Goal: Transaction & Acquisition: Purchase product/service

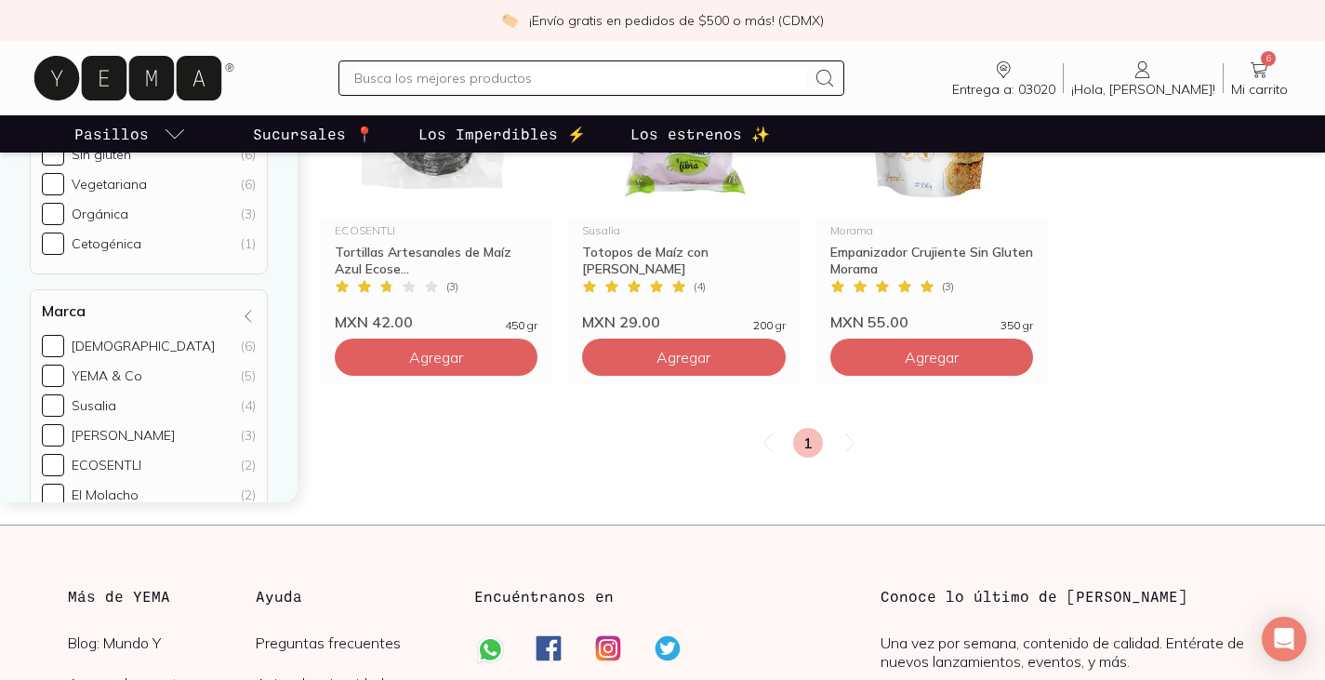
scroll to position [2975, 0]
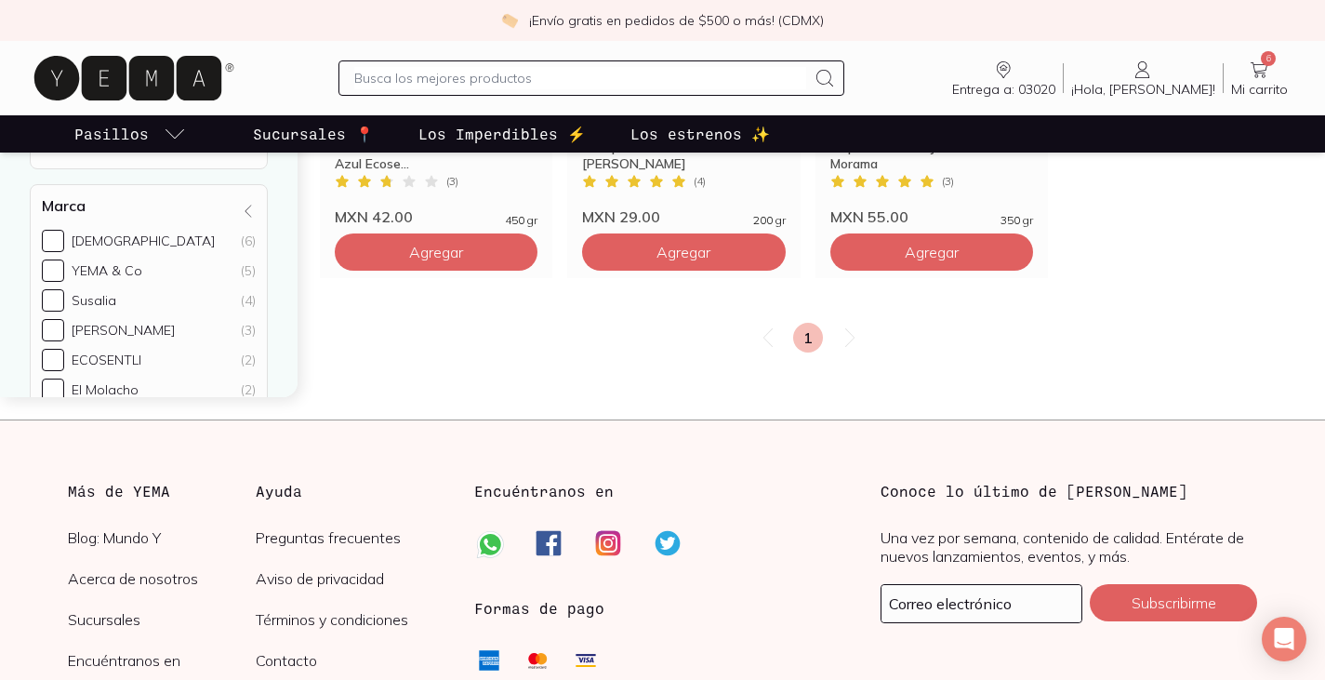
drag, startPoint x: 1266, startPoint y: 41, endPoint x: 1266, endPoint y: 52, distance: 11.2
click at [1266, 41] on div "Entrega a: 03020 03020 Buscar Buscar ¡Hola, [PERSON_NAME]! [PERSON_NAME] 6 Mi c…" at bounding box center [662, 78] width 1325 height 74
click at [1265, 57] on span "6" at bounding box center [1268, 58] width 15 height 15
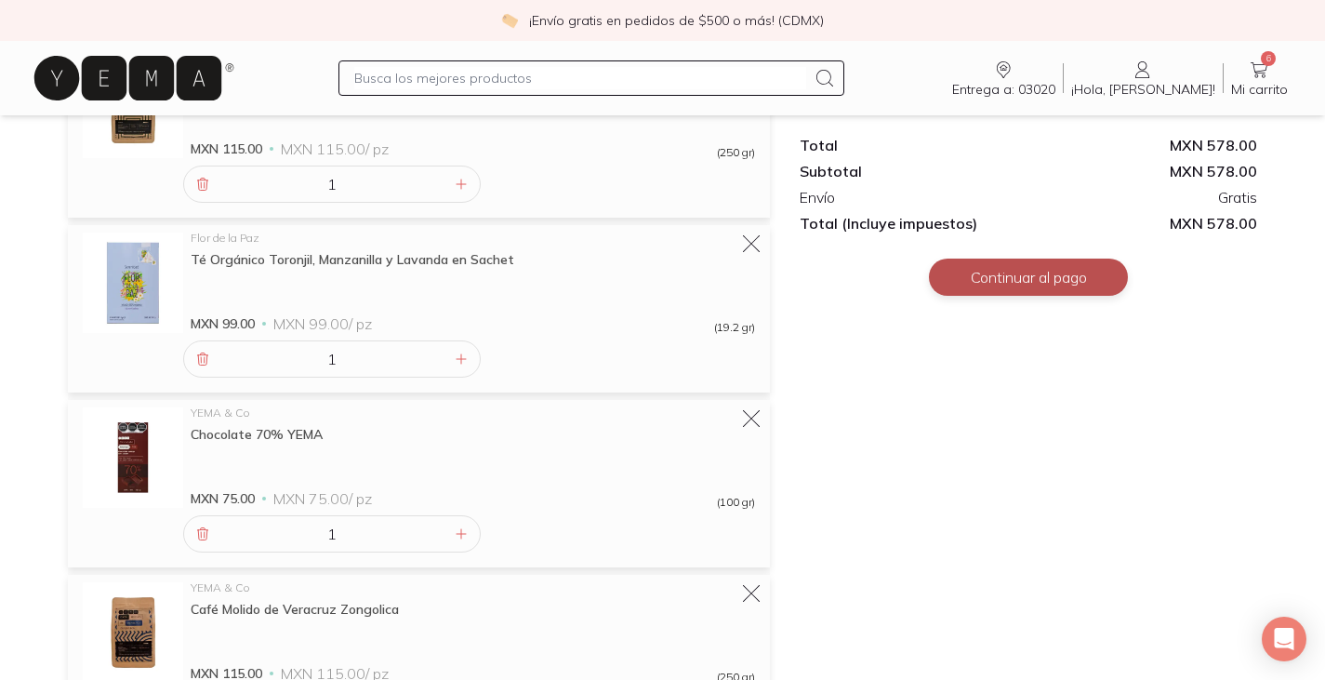
scroll to position [631, 0]
click at [1027, 278] on button "Continuar al pago" at bounding box center [1028, 276] width 199 height 37
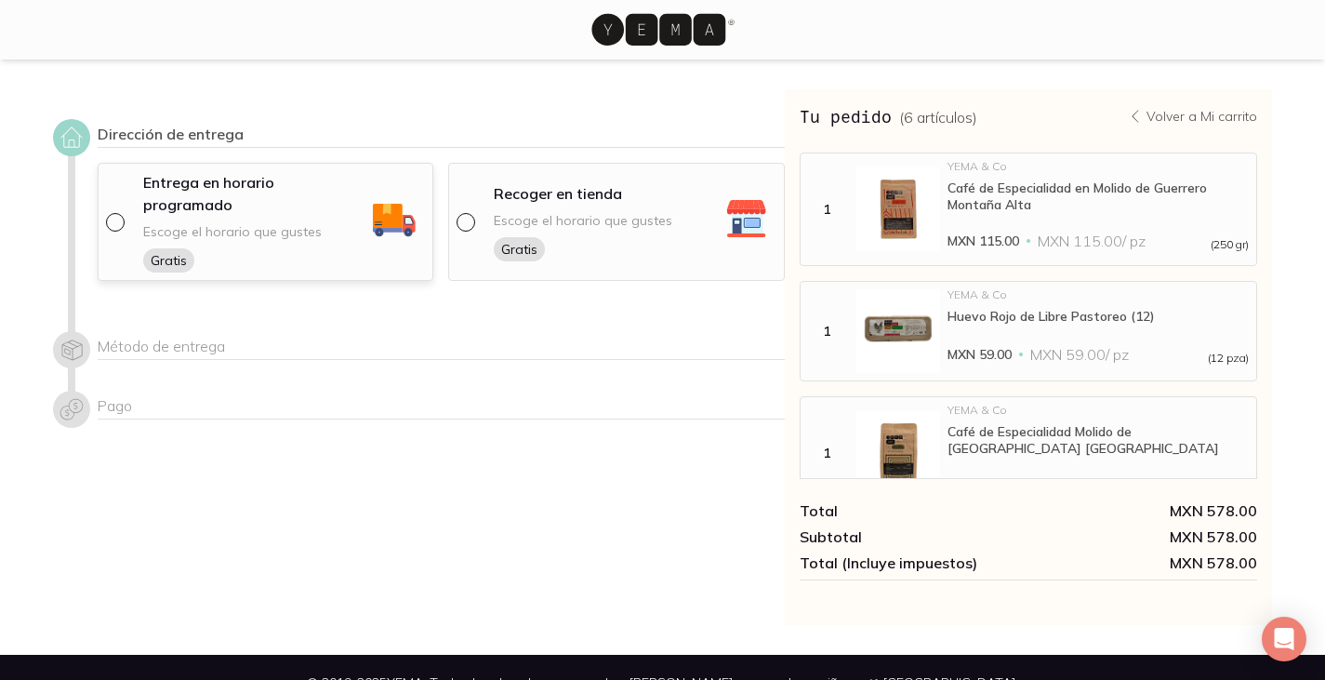
click at [113, 213] on input "radio" at bounding box center [113, 220] width 15 height 15
radio input "true"
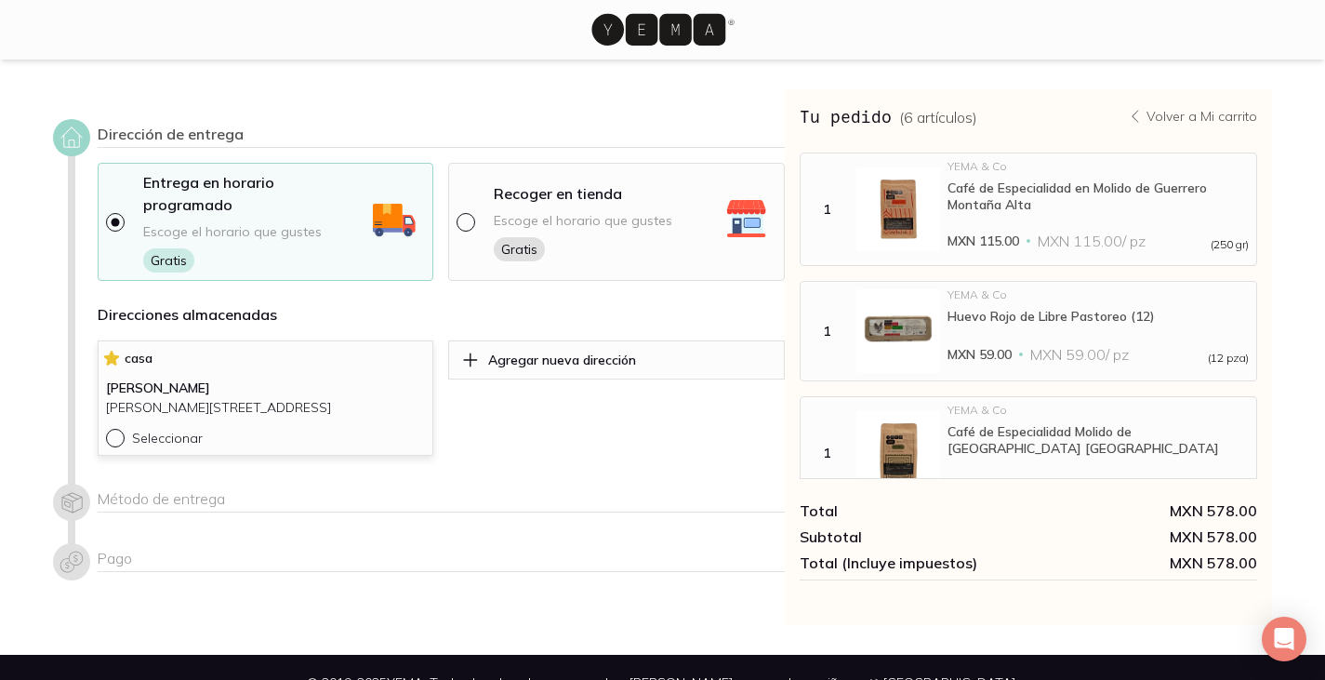
click at [115, 429] on input "Seleccionar" at bounding box center [113, 436] width 15 height 15
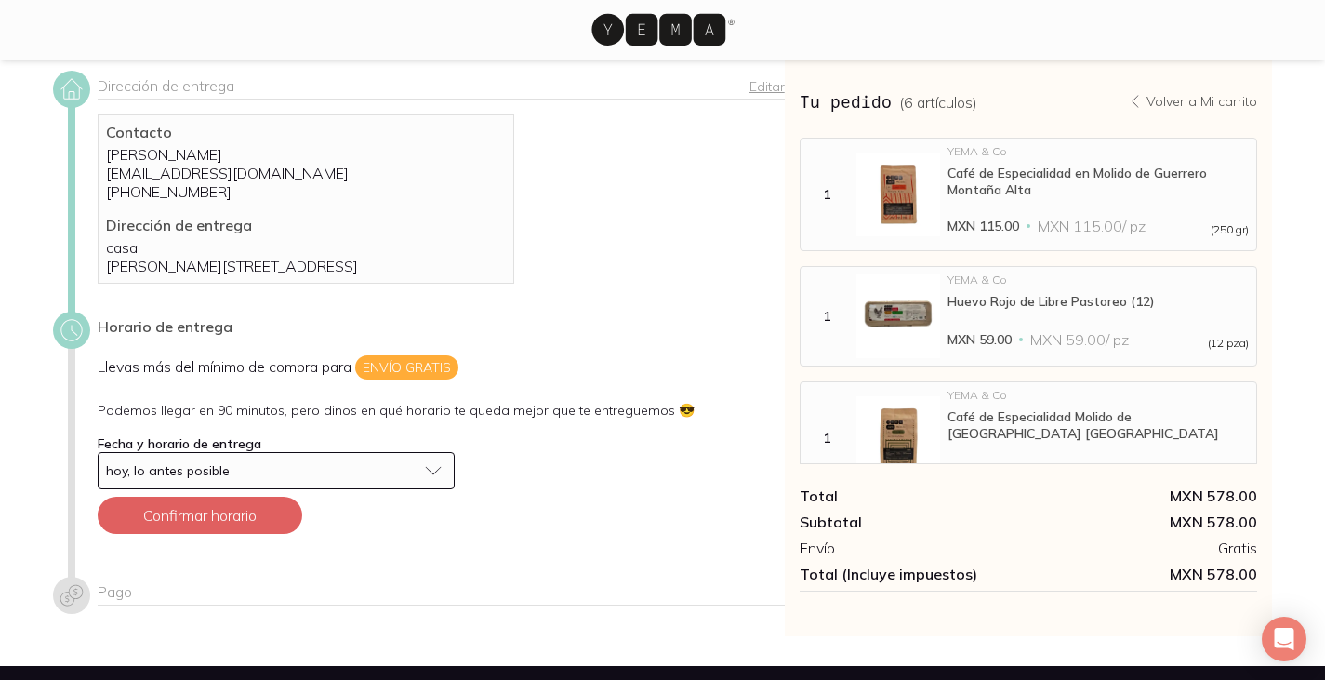
scroll to position [93, 0]
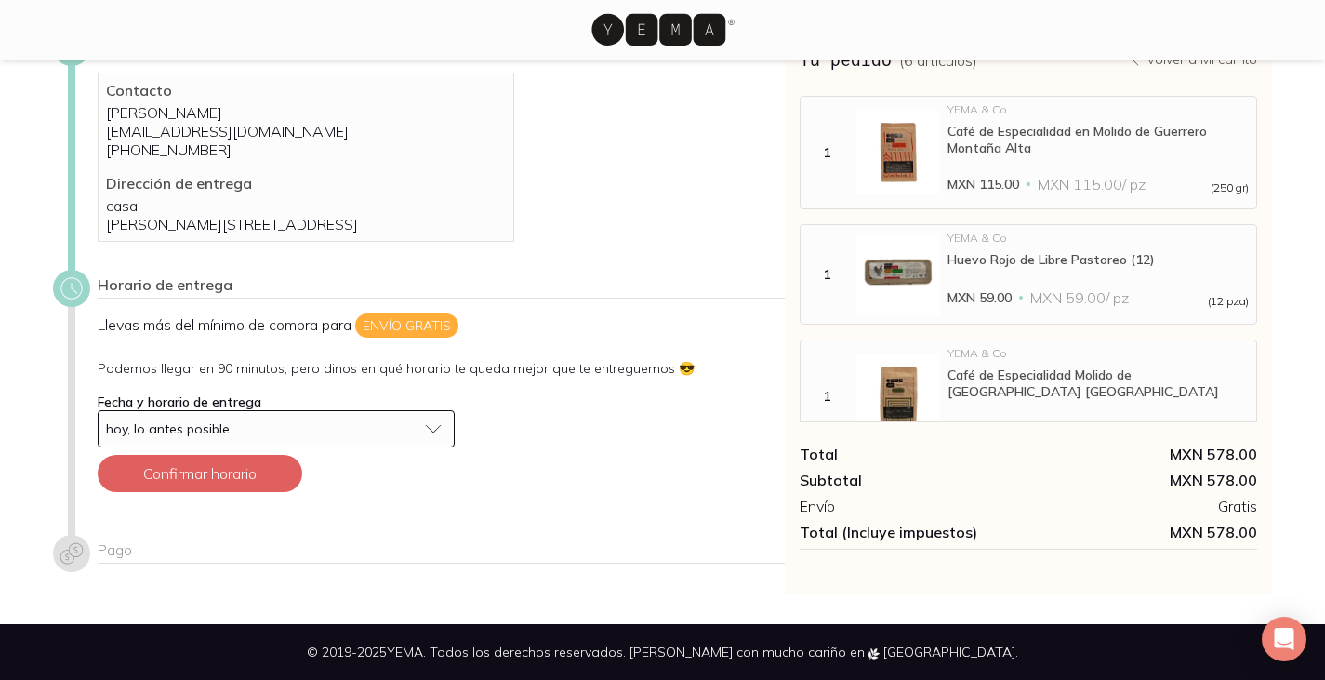
click at [423, 447] on button "hoy, lo antes posible" at bounding box center [276, 428] width 357 height 37
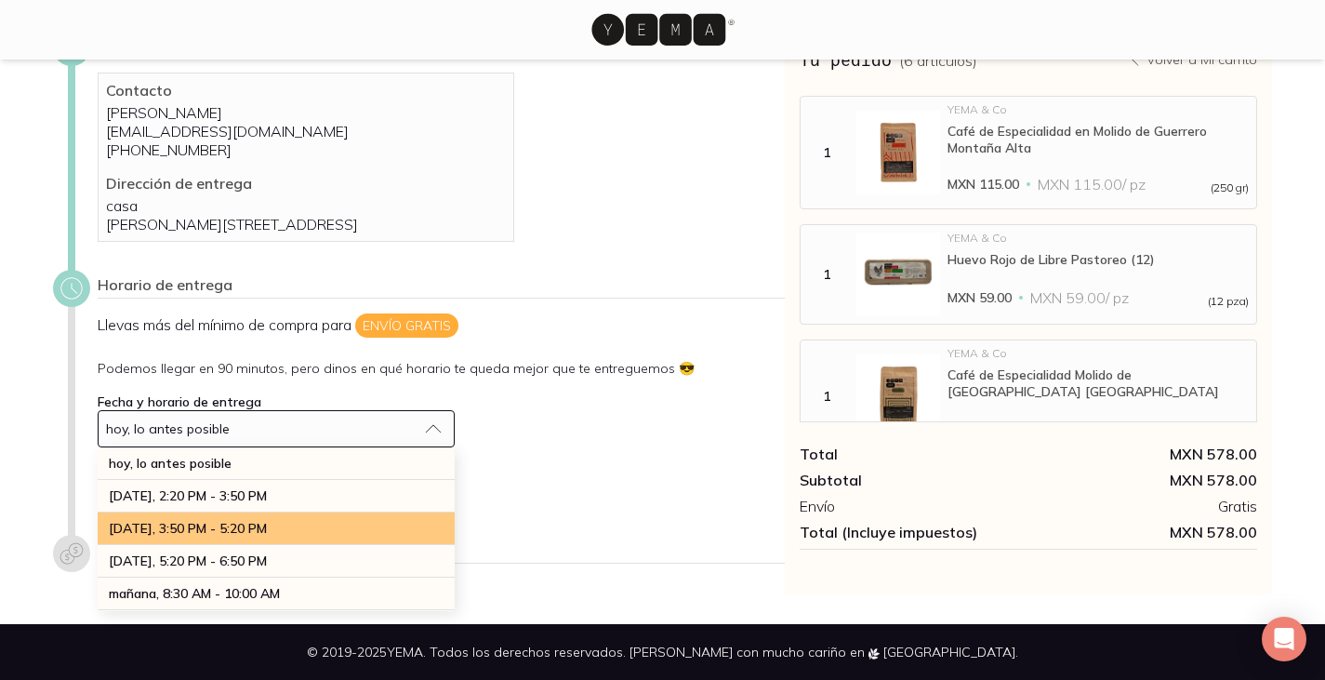
click at [232, 537] on span "[DATE], 3:50 PM - 5:20 PM" at bounding box center [188, 528] width 158 height 17
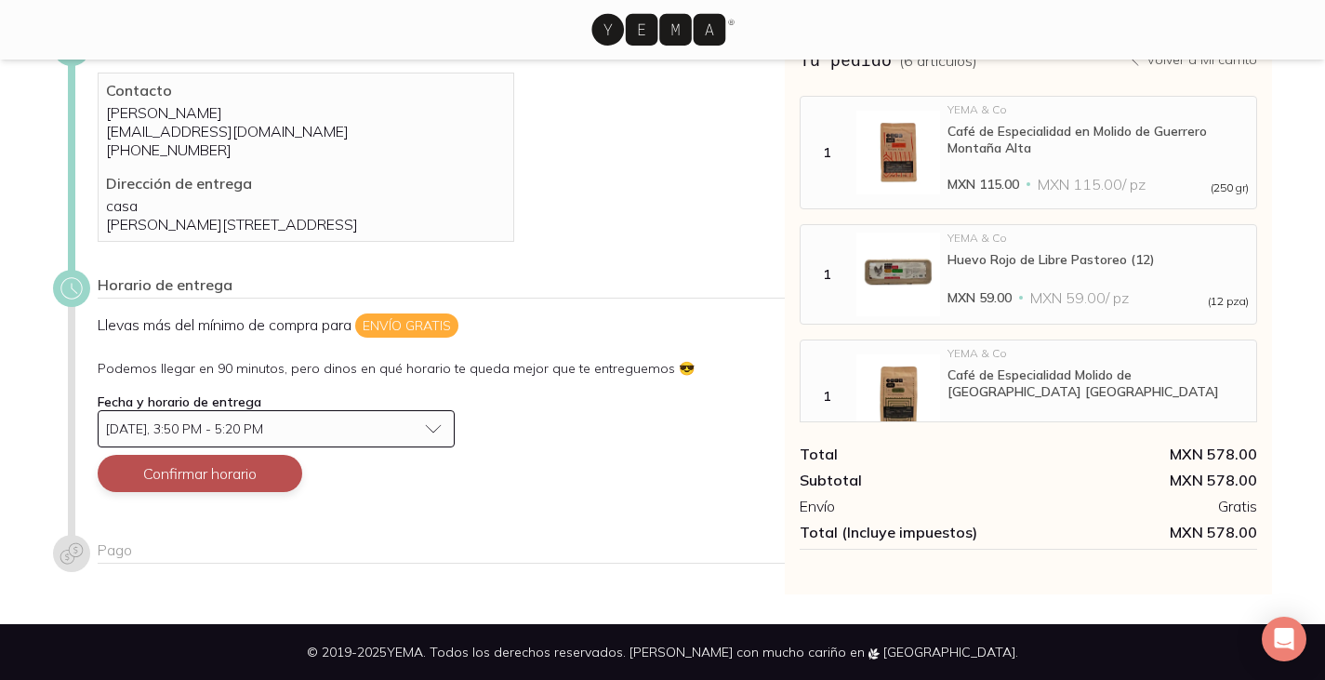
click at [203, 492] on button "Confirmar horario" at bounding box center [200, 473] width 205 height 37
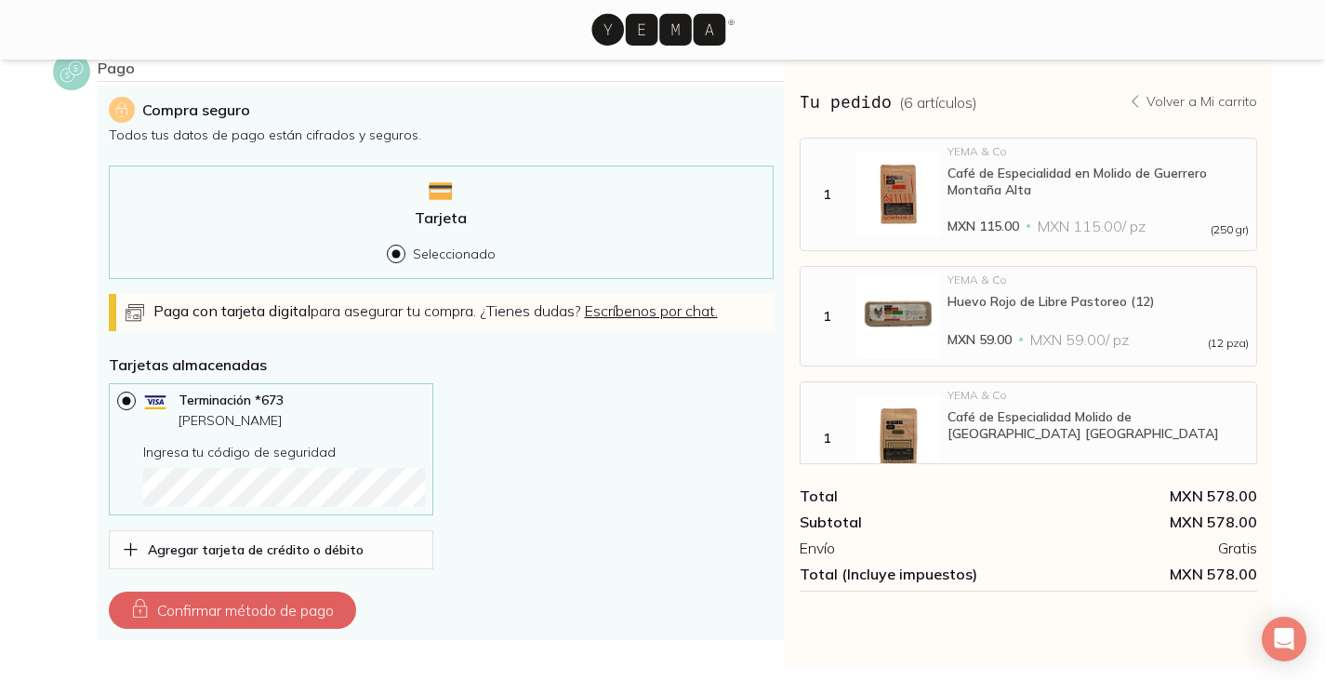
scroll to position [469, 0]
click at [302, 559] on p "Agregar tarjeta de crédito o débito" at bounding box center [256, 550] width 216 height 17
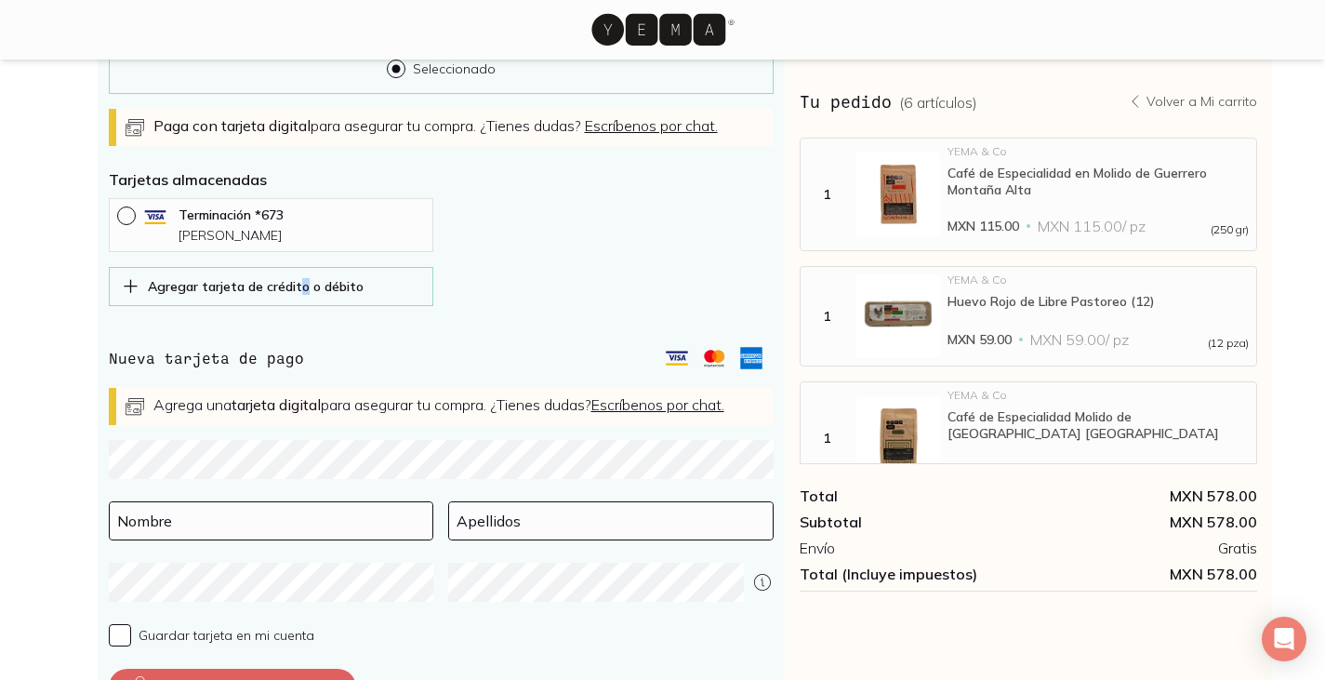
scroll to position [748, 0]
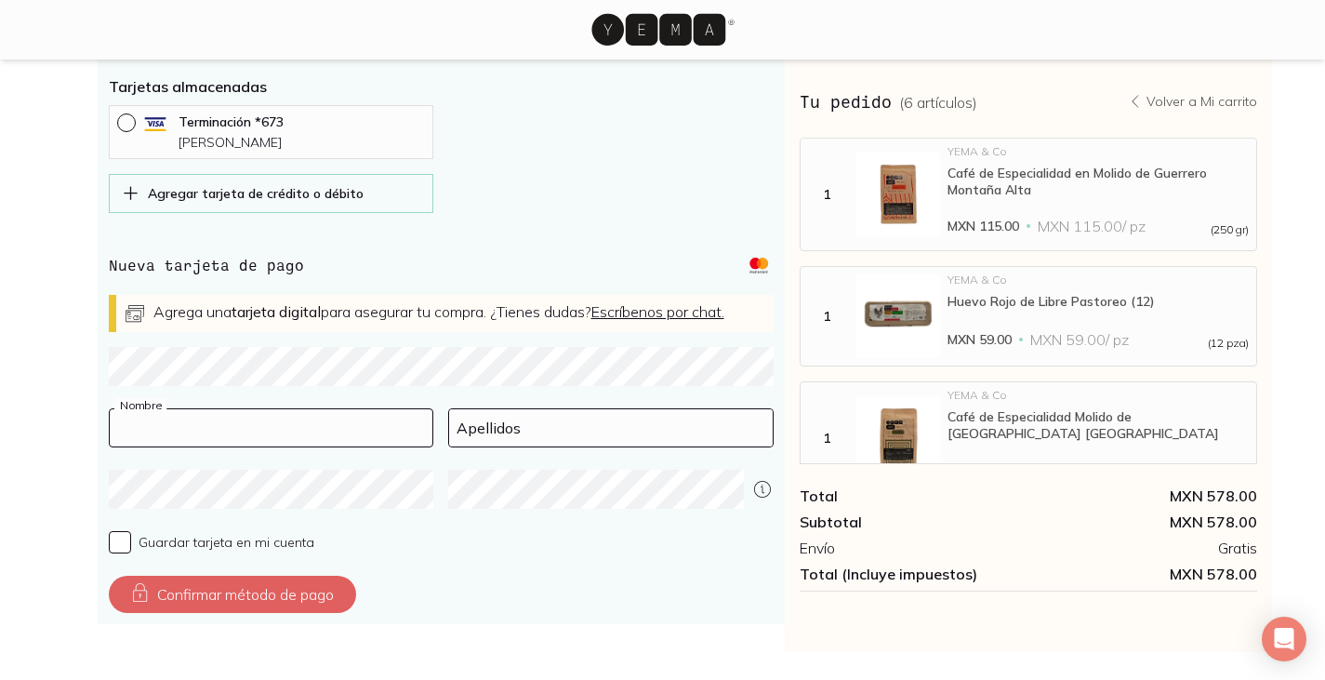
click at [348, 443] on input at bounding box center [272, 427] width 324 height 37
type input "l"
type input "[PERSON_NAME]"
click at [122, 553] on input "Guardar tarjeta en mi cuenta" at bounding box center [120, 542] width 22 height 22
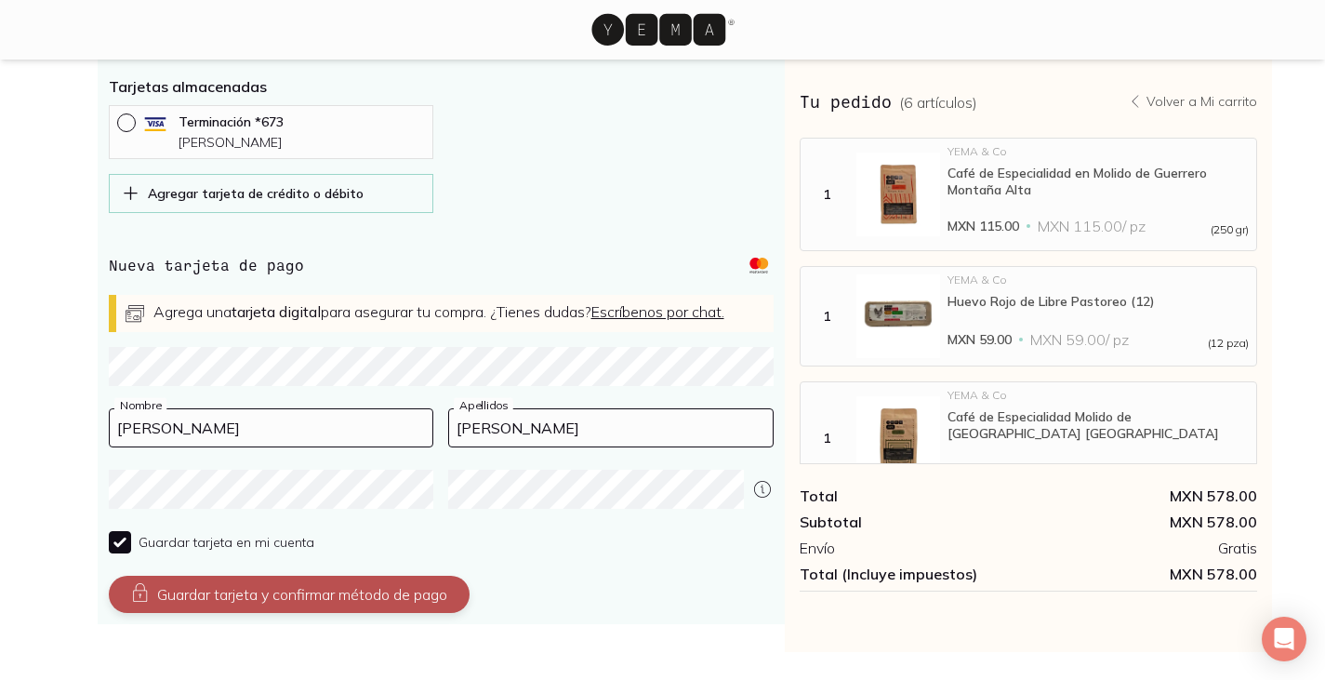
click at [299, 605] on button "Guardar tarjeta y confirmar método de pago" at bounding box center [289, 594] width 361 height 37
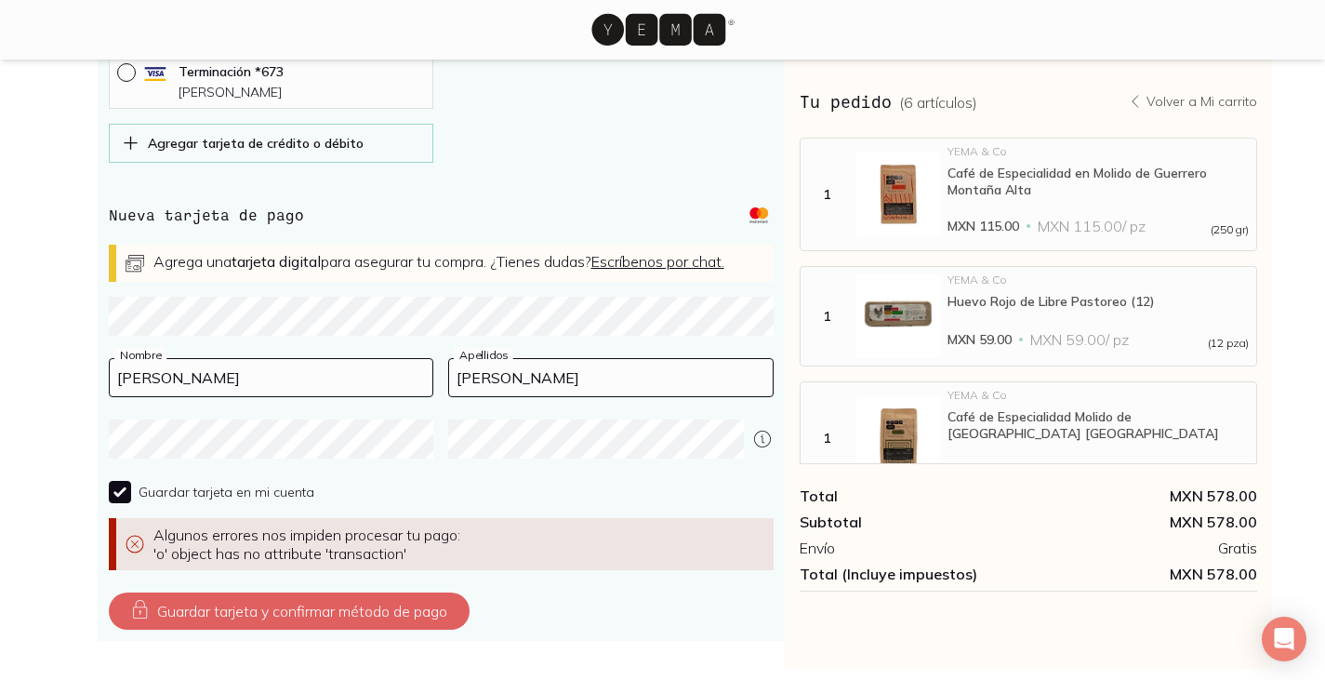
scroll to position [841, 0]
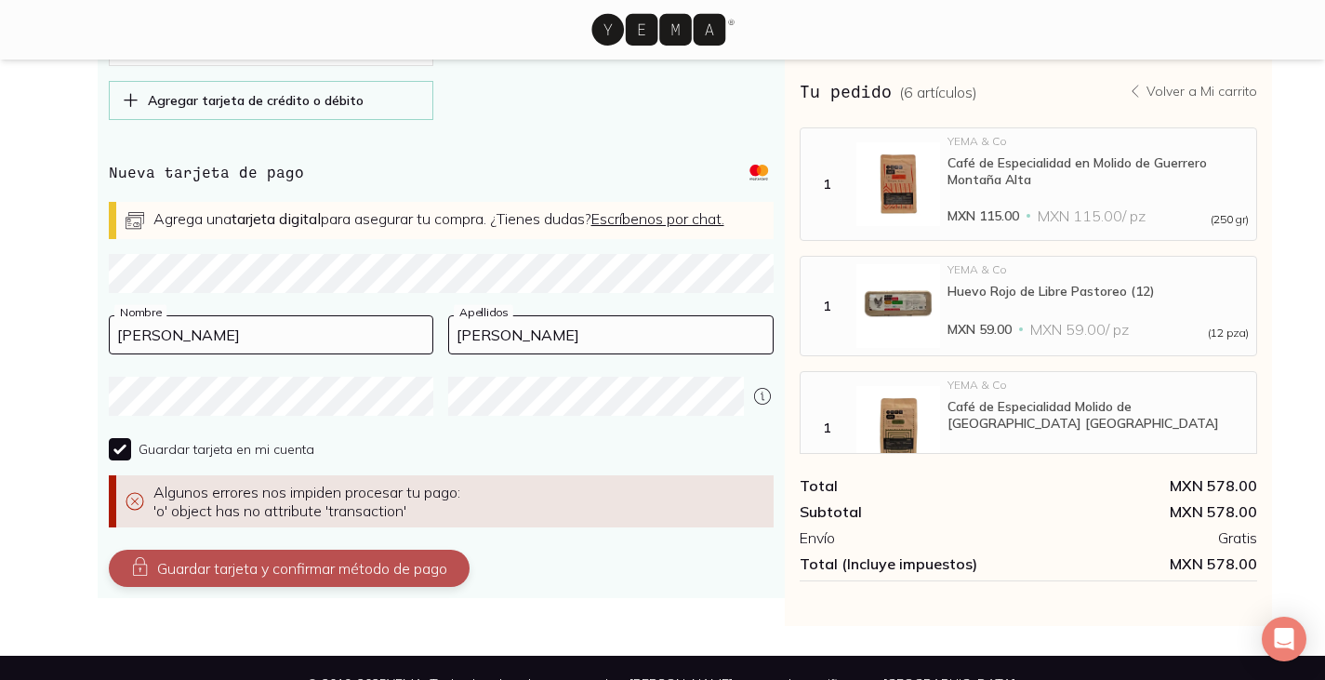
click at [351, 587] on button "Guardar tarjeta y confirmar método de pago" at bounding box center [289, 568] width 361 height 37
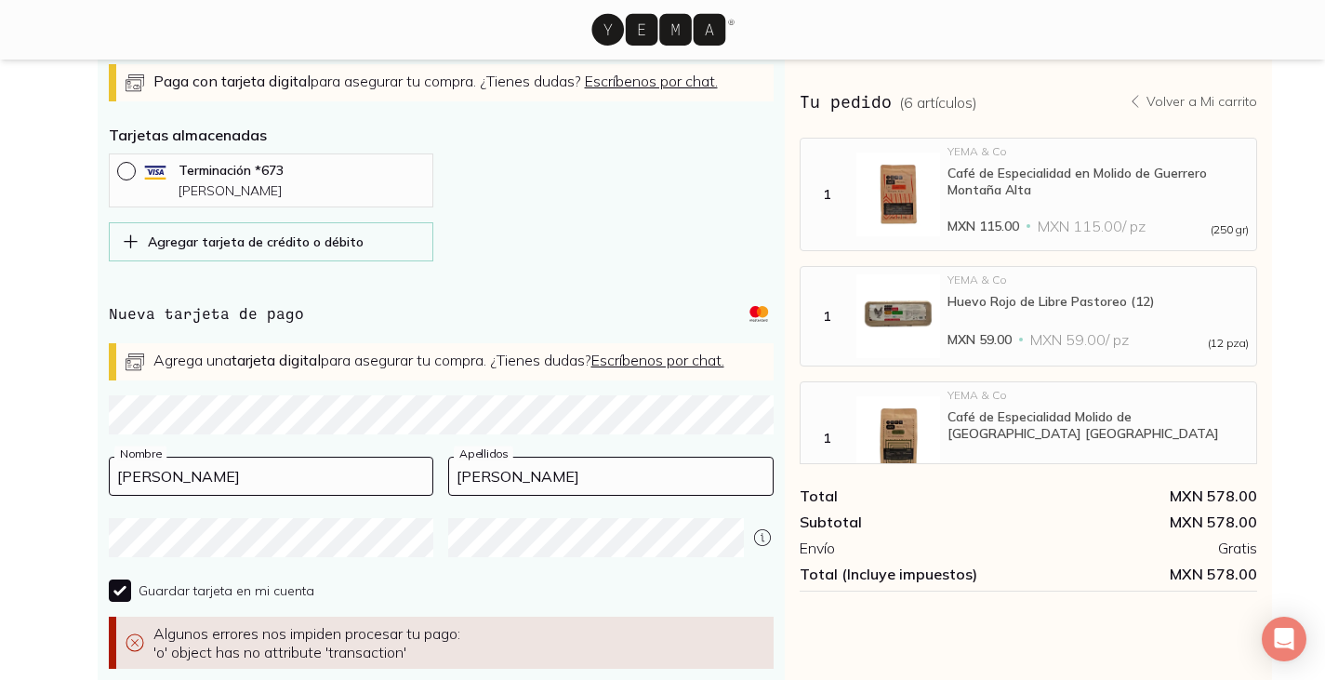
scroll to position [891, 0]
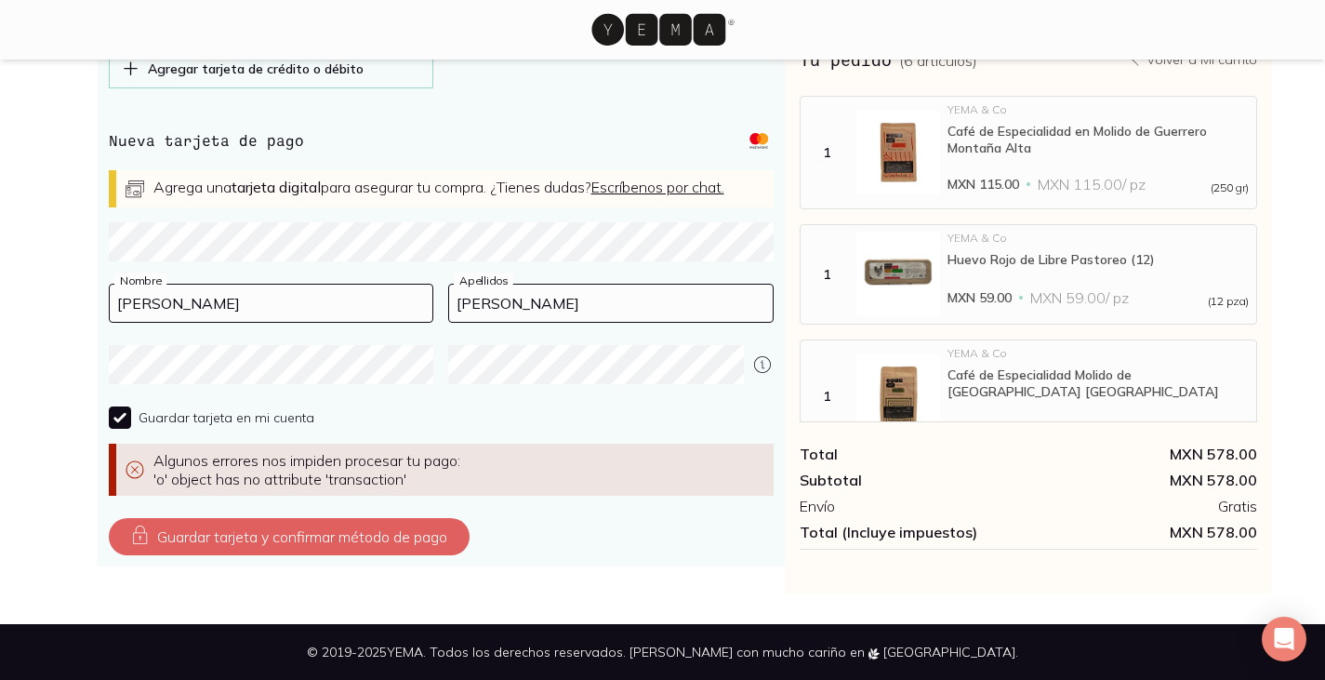
click at [570, 540] on div "Guardar tarjeta y confirmar método de pago" at bounding box center [441, 536] width 665 height 37
click at [123, 421] on input "Guardar tarjeta en mi cuenta" at bounding box center [120, 417] width 22 height 22
checkbox input "false"
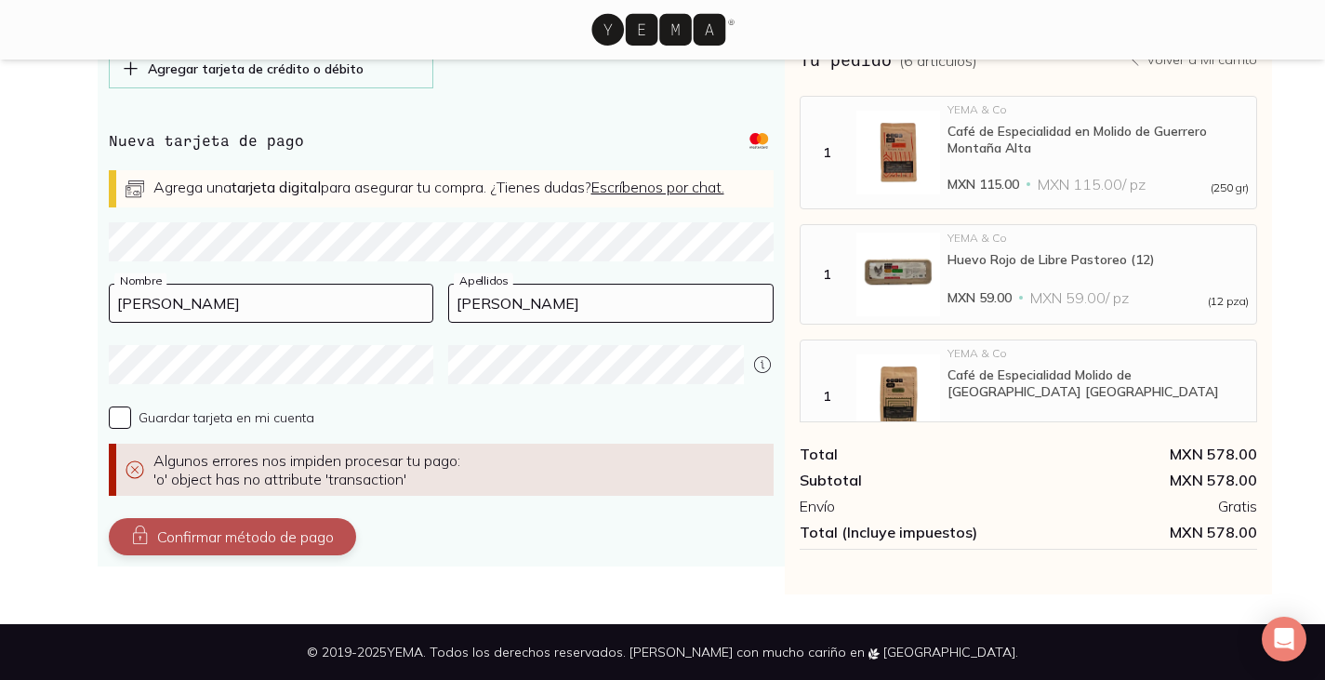
click at [222, 545] on button "Confirmar método de pago" at bounding box center [232, 536] width 247 height 37
click at [132, 469] on icon at bounding box center [135, 469] width 22 height 37
drag, startPoint x: 128, startPoint y: 470, endPoint x: 139, endPoint y: 473, distance: 10.9
click at [130, 470] on icon at bounding box center [135, 469] width 22 height 37
click at [140, 467] on icon at bounding box center [135, 469] width 22 height 37
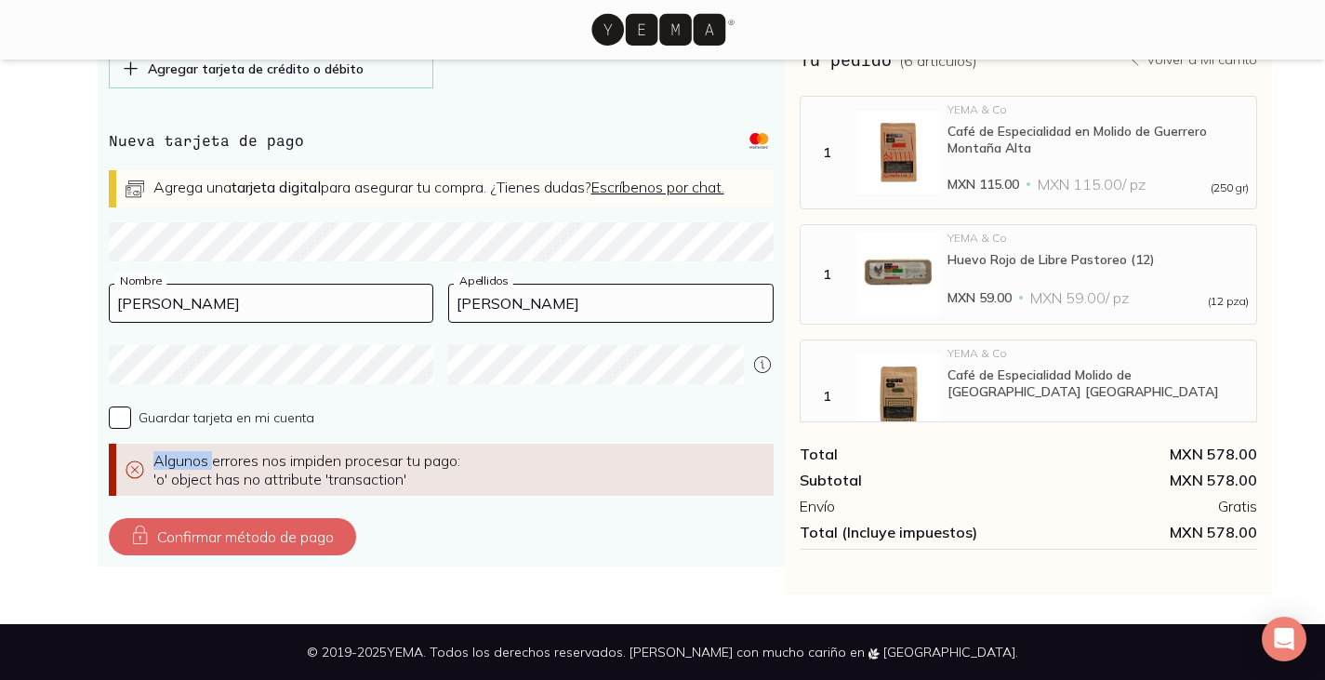
click at [140, 467] on icon at bounding box center [135, 469] width 22 height 37
click at [136, 467] on icon at bounding box center [135, 469] width 22 height 37
click at [459, 573] on div "Pago Compra seguro Todos tus datos de pago están cifrados y seguros. Tarjeta Se…" at bounding box center [419, 122] width 732 height 944
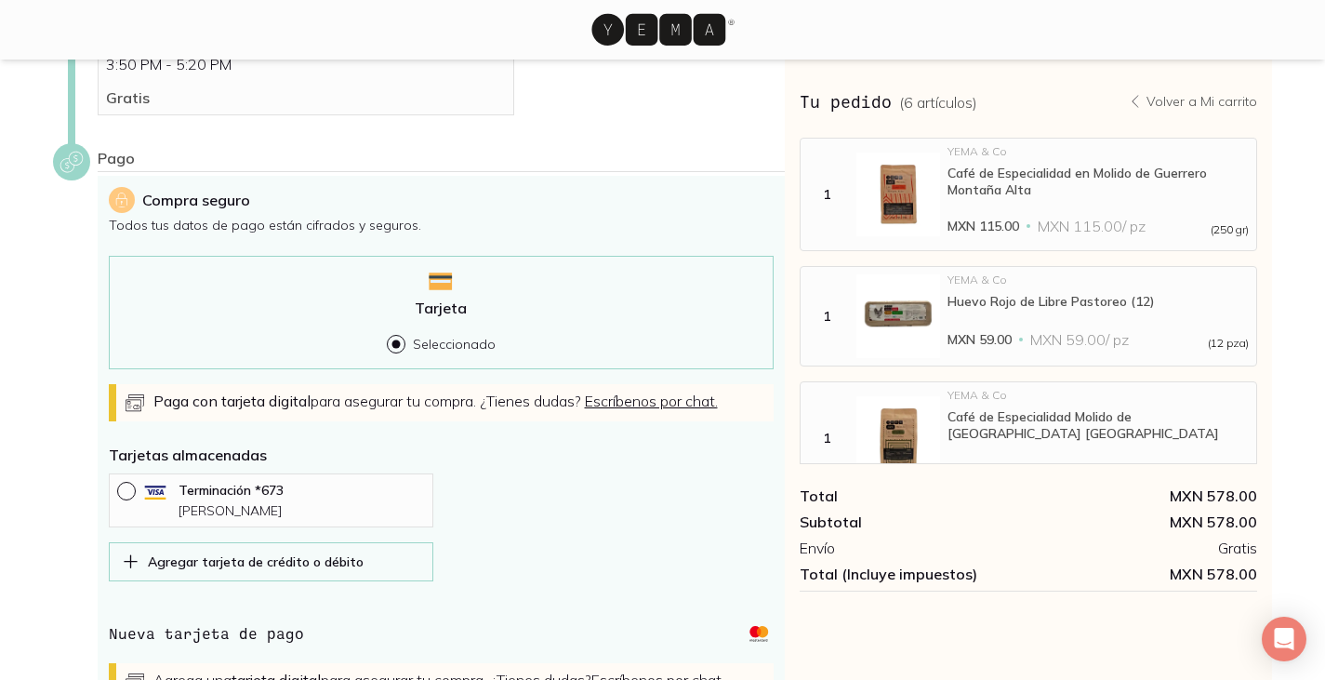
scroll to position [333, 0]
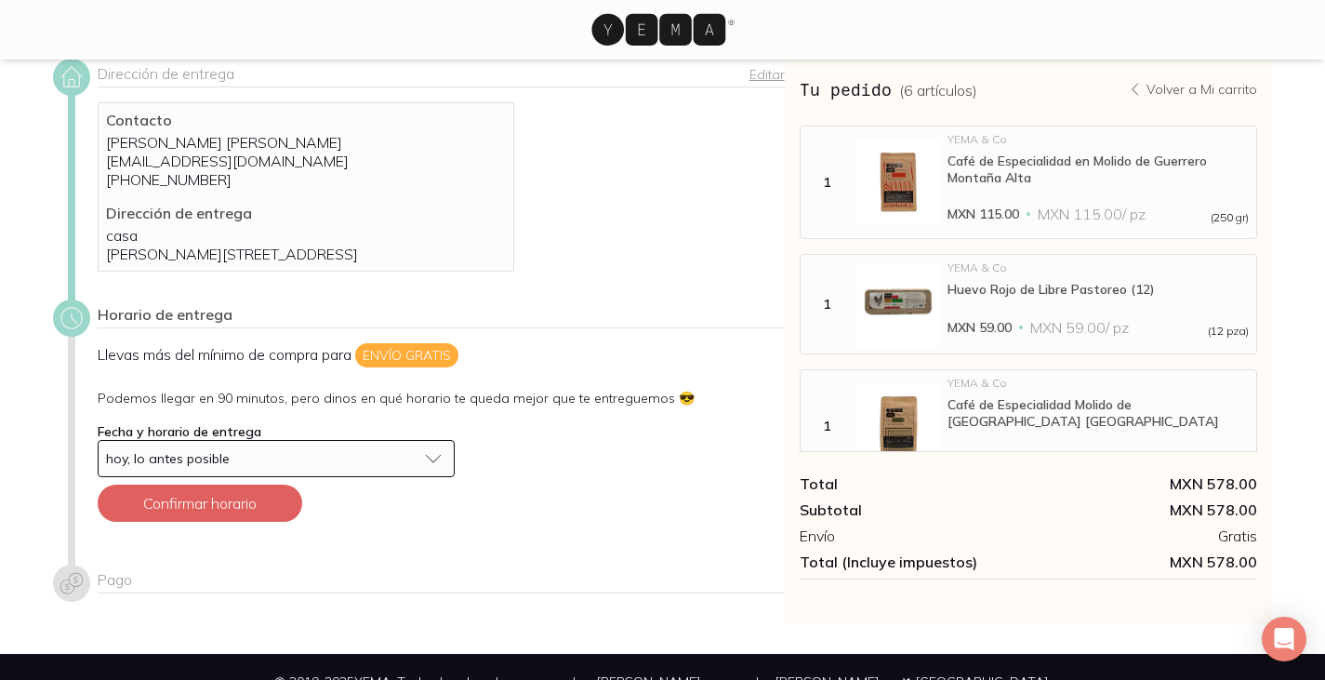
scroll to position [109, 0]
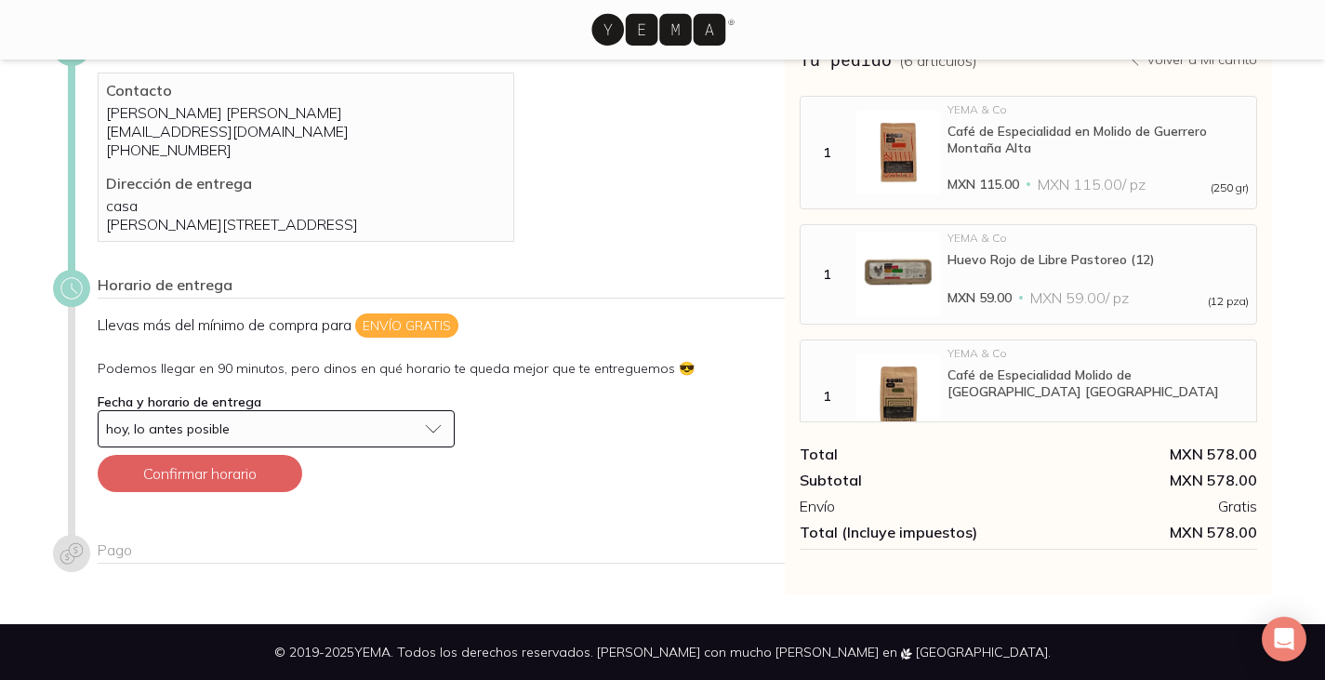
click at [287, 433] on div "hoy, lo antes posible" at bounding box center [261, 428] width 311 height 17
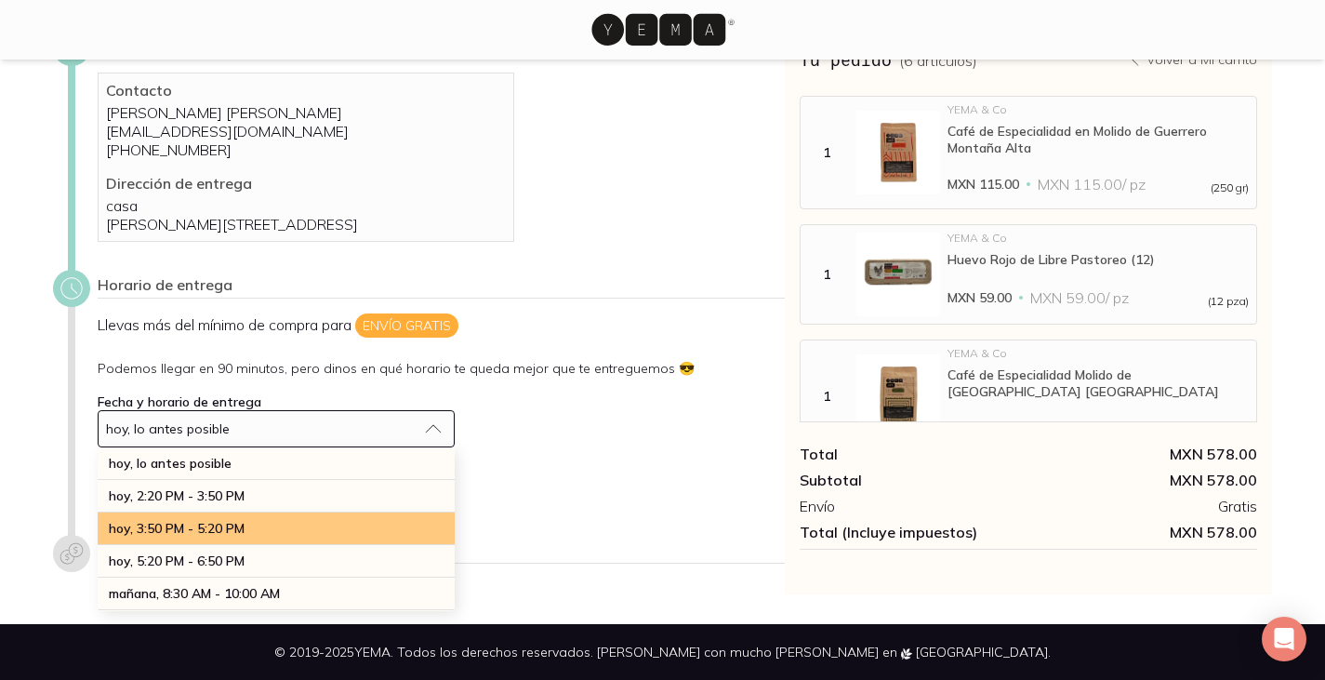
click at [219, 526] on span "[DATE], 3:50 PM - 5:20 PM" at bounding box center [177, 528] width 136 height 17
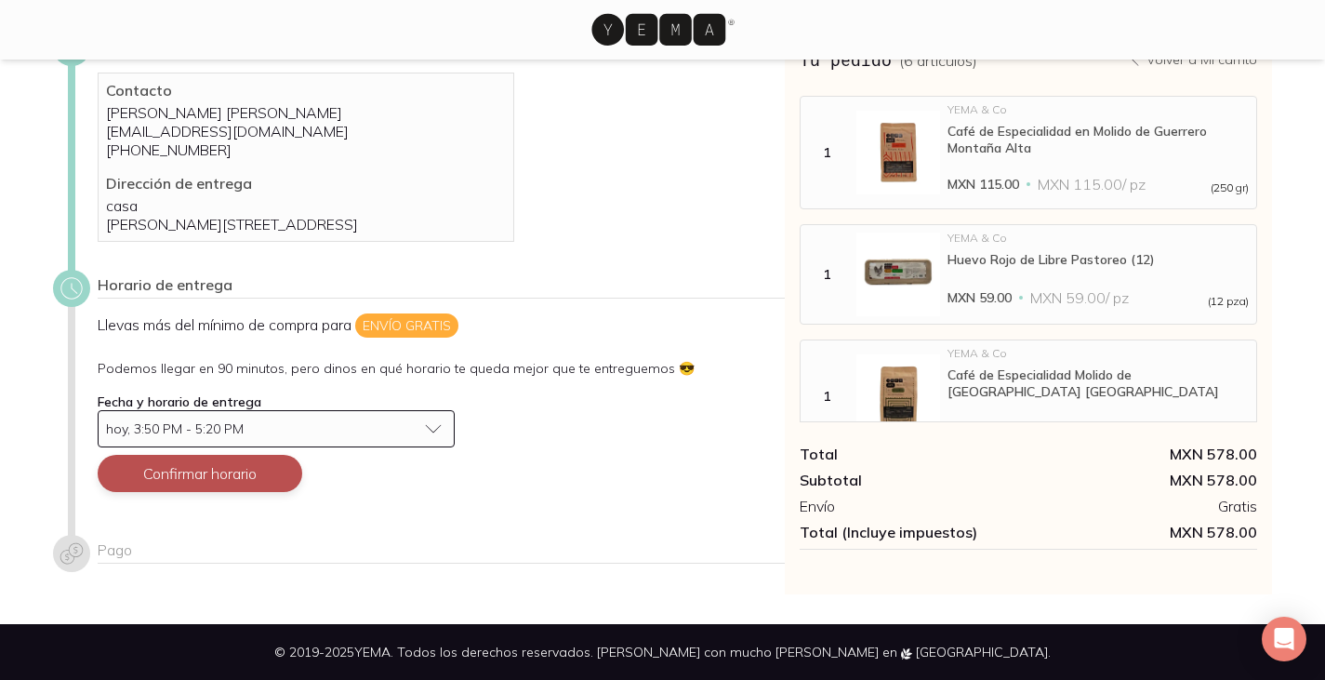
click at [191, 476] on button "Confirmar horario" at bounding box center [200, 473] width 205 height 37
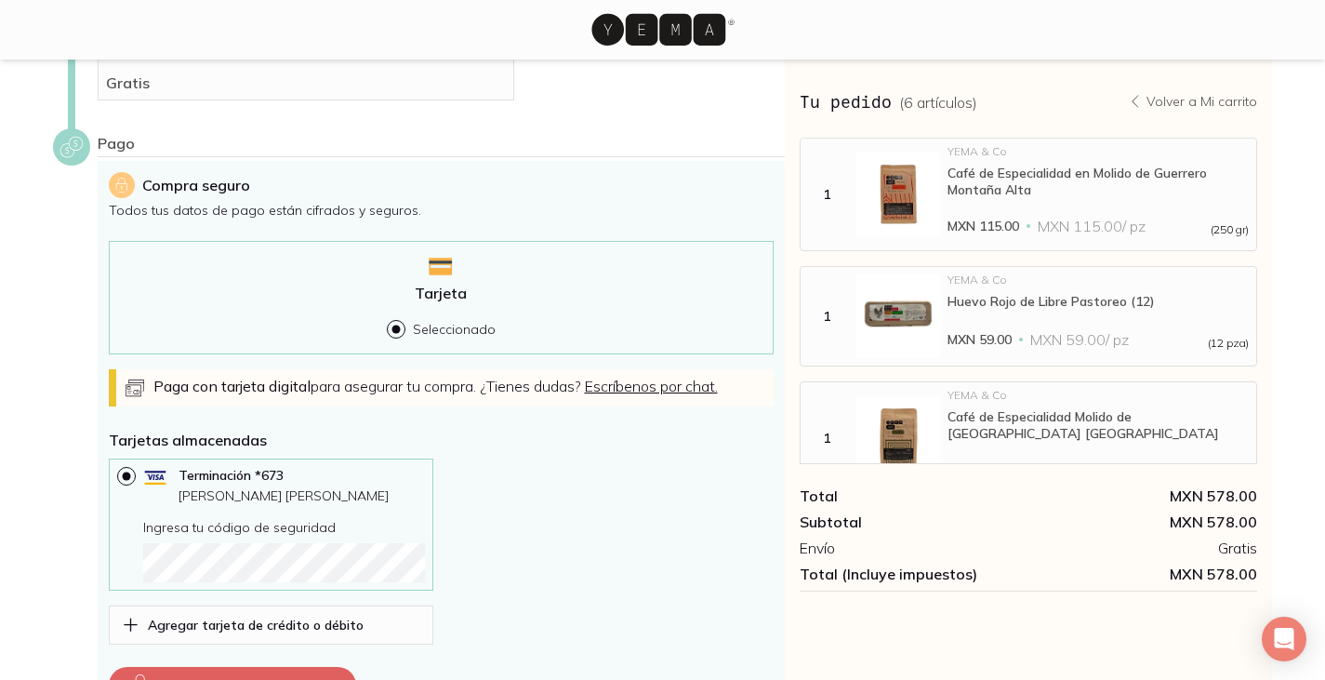
scroll to position [562, 0]
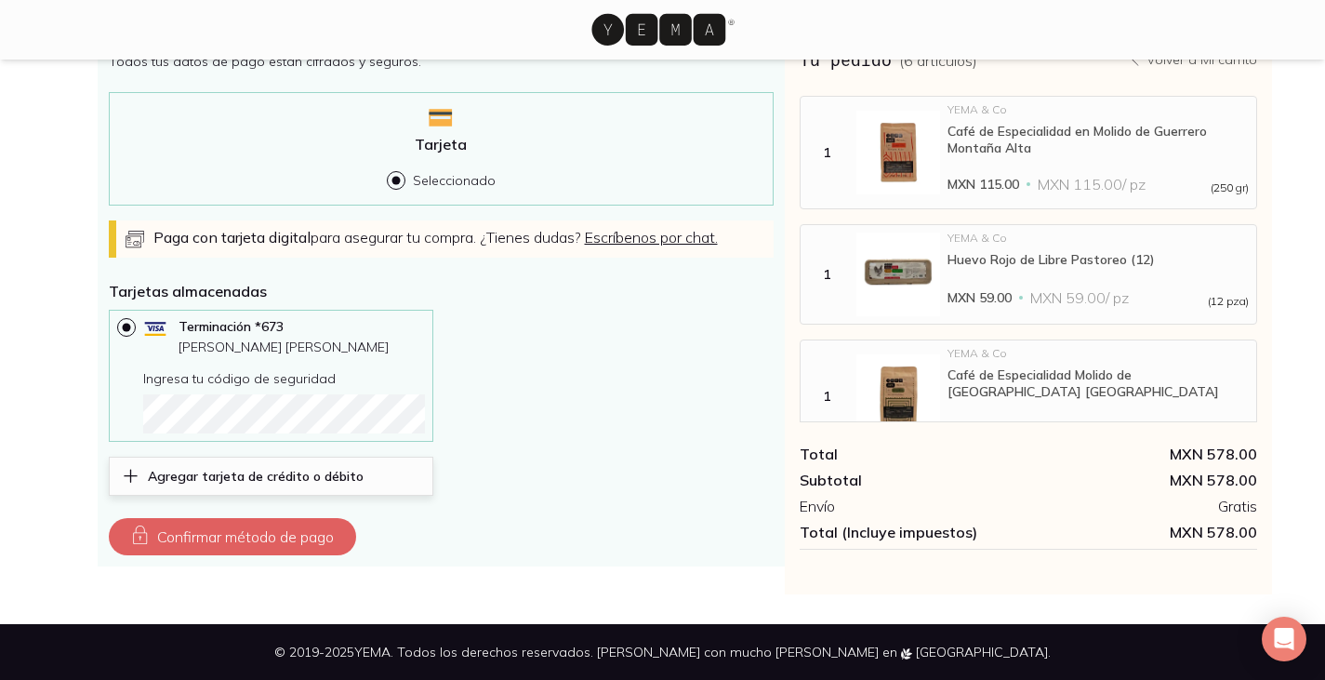
click at [215, 470] on p "Agregar tarjeta de crédito o débito" at bounding box center [256, 476] width 216 height 17
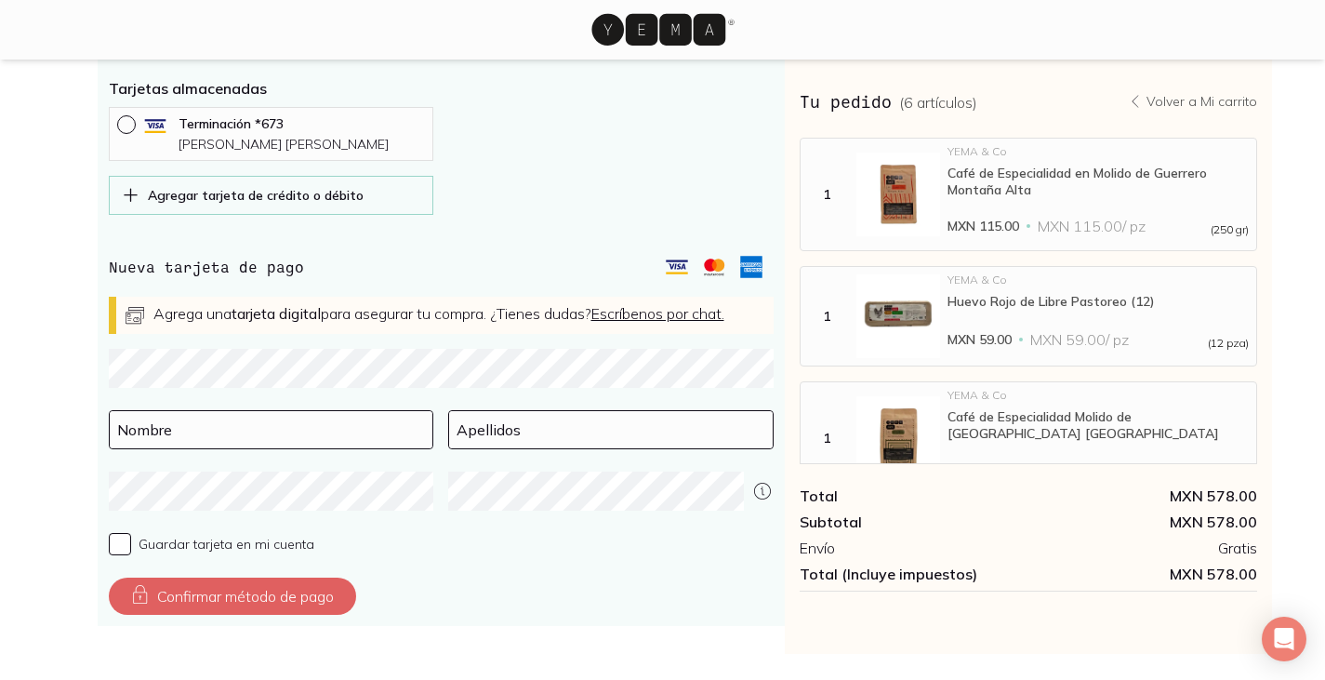
scroll to position [748, 0]
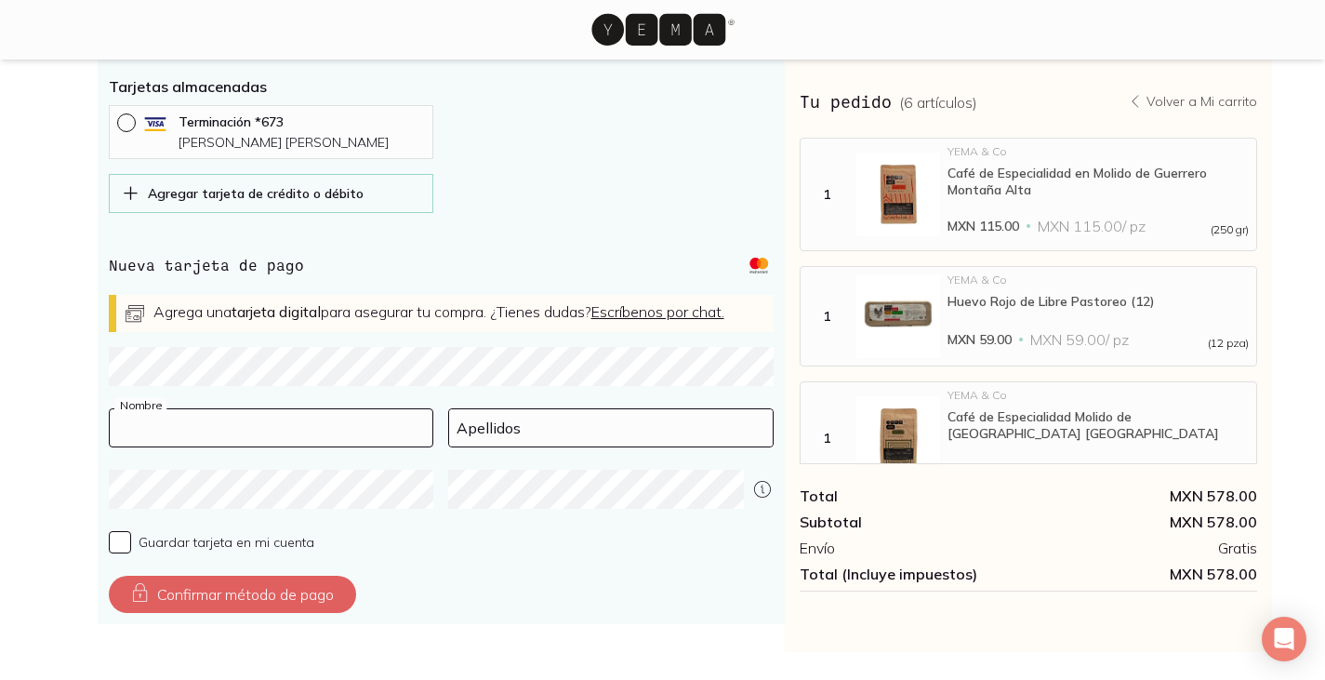
click at [243, 442] on input at bounding box center [272, 427] width 324 height 37
type input "[PERSON_NAME]"
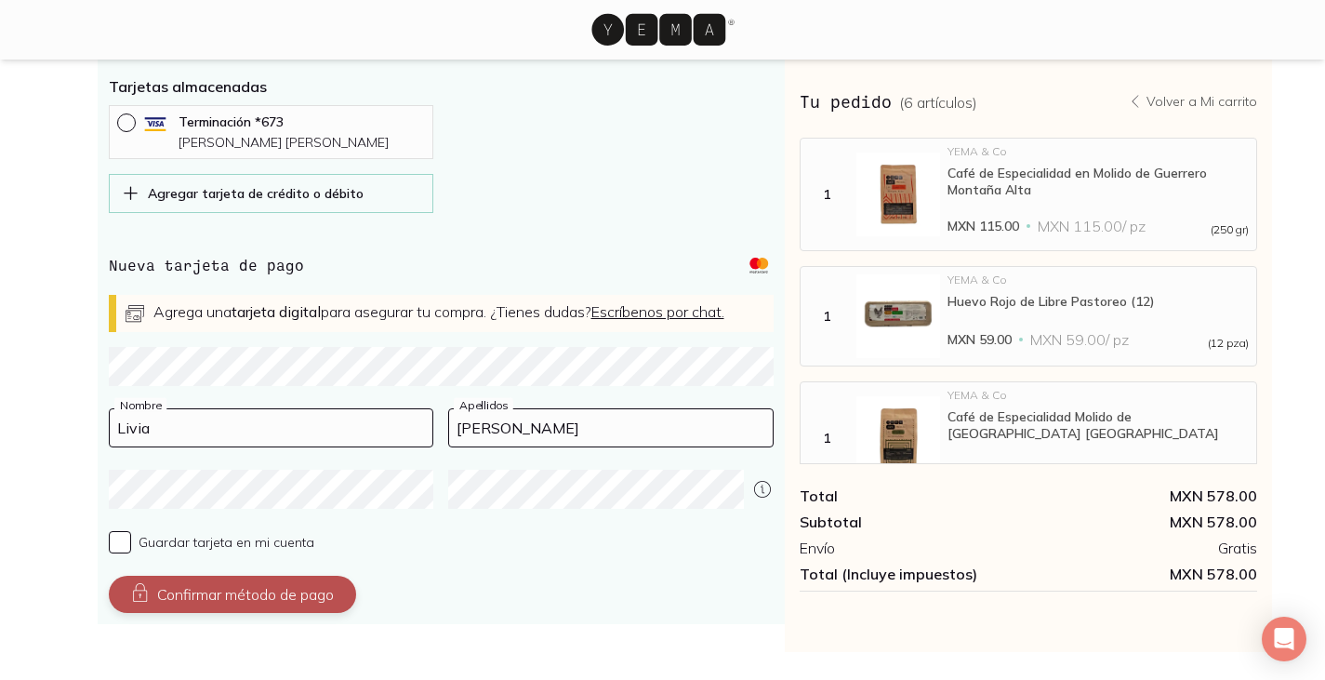
click at [152, 610] on button "Confirmar método de pago" at bounding box center [232, 594] width 247 height 37
click at [251, 613] on button "Confirmar método de pago" at bounding box center [232, 594] width 247 height 37
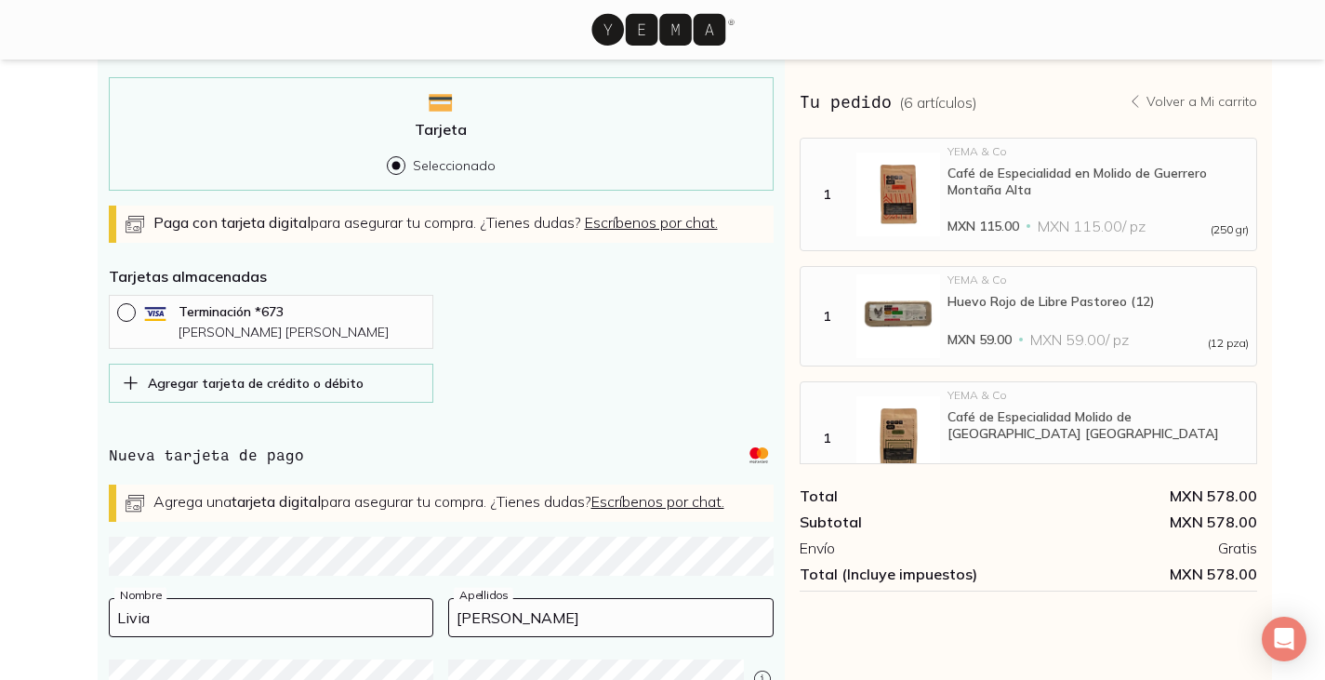
scroll to position [824, 0]
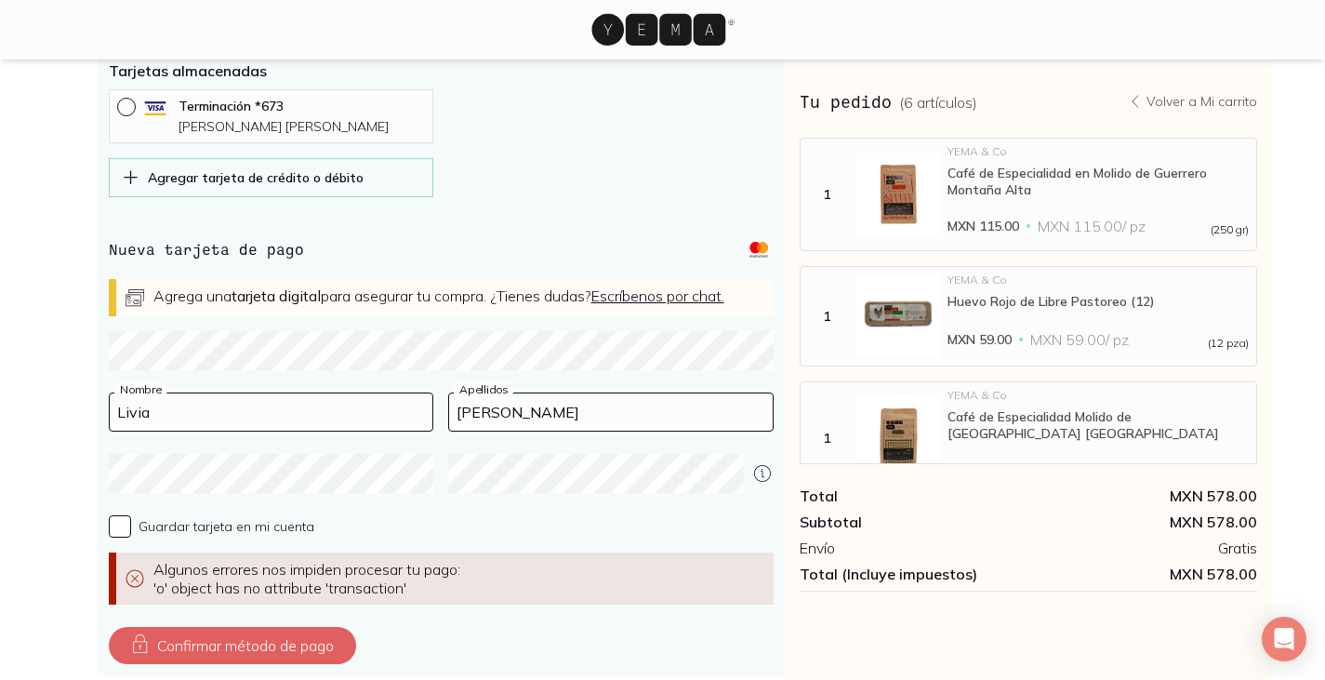
scroll to position [731, 0]
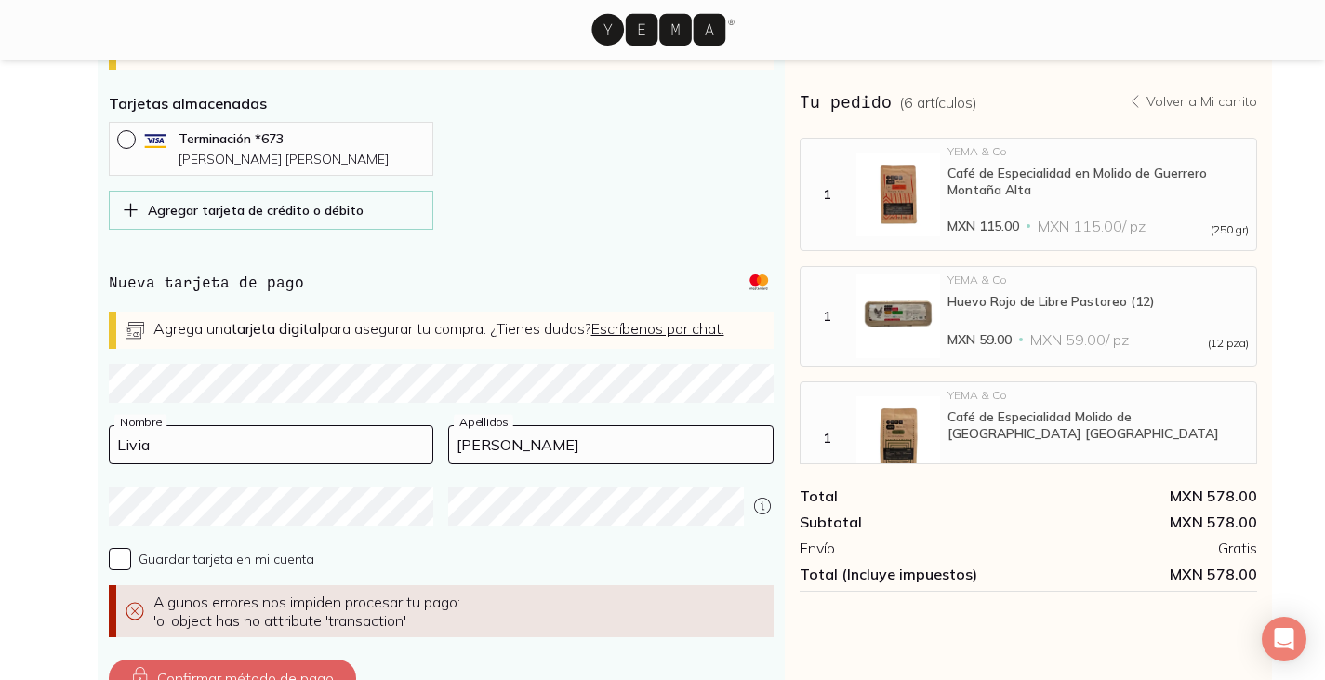
click at [499, 266] on div "Paga con tarjeta digital para asegurar tu compra. ¿Tienes dudas? Escríbenos por…" at bounding box center [441, 301] width 665 height 537
click at [0, 411] on html "Dirección de entrega Editar Contacto Lívia Luis de Almeida nutriliviaalmeida@gm…" at bounding box center [662, 45] width 1325 height 1552
click at [183, 167] on p "[PERSON_NAME]" at bounding box center [302, 159] width 246 height 17
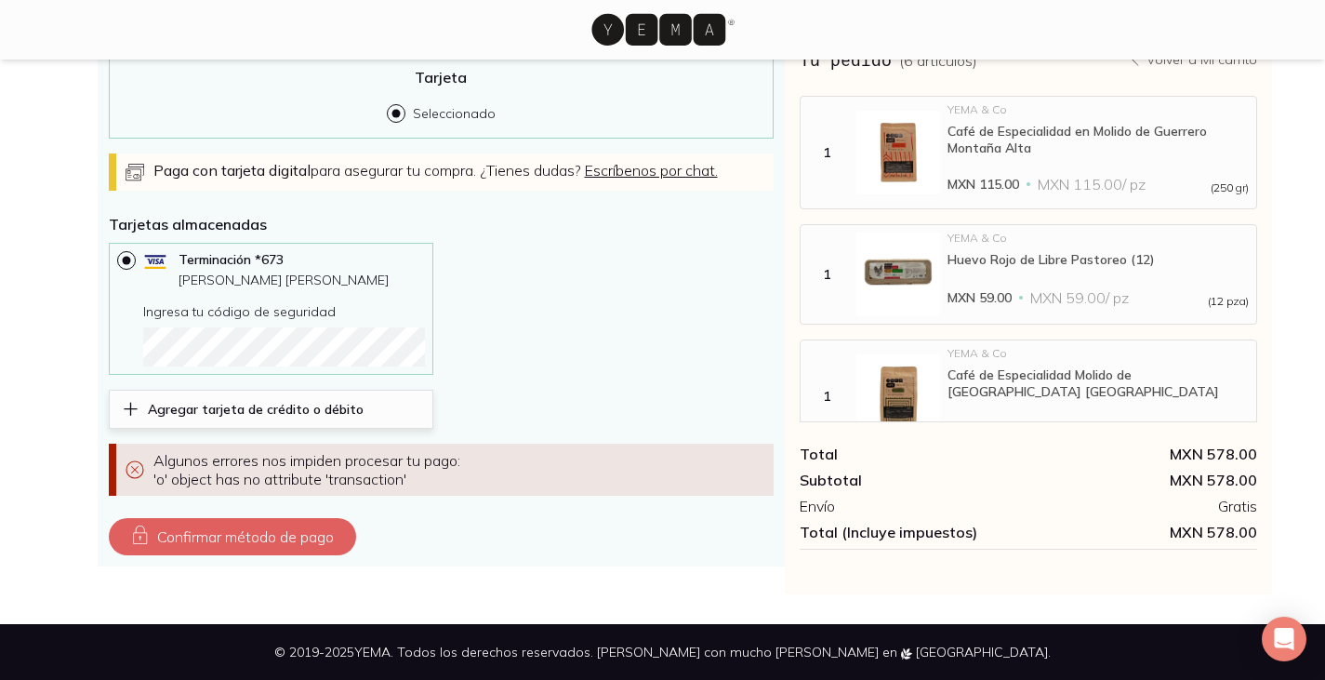
click at [196, 408] on p "Agregar tarjeta de crédito o débito" at bounding box center [256, 409] width 216 height 17
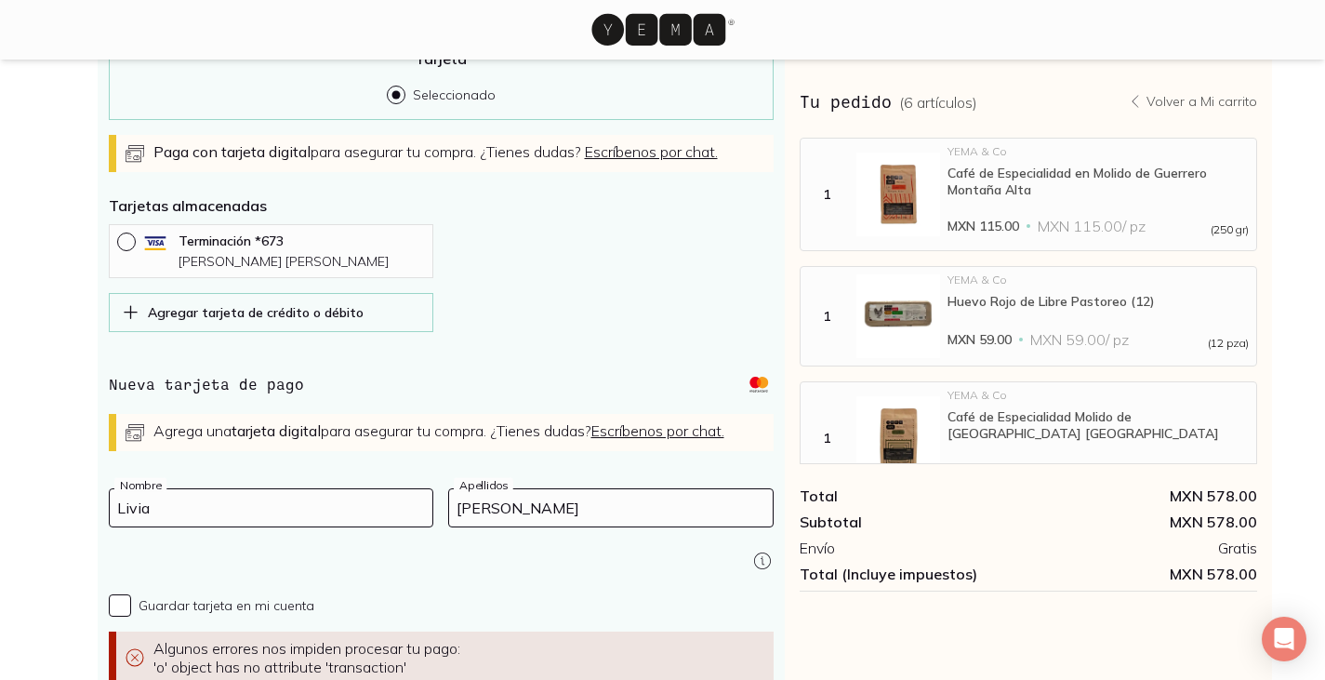
scroll to position [731, 0]
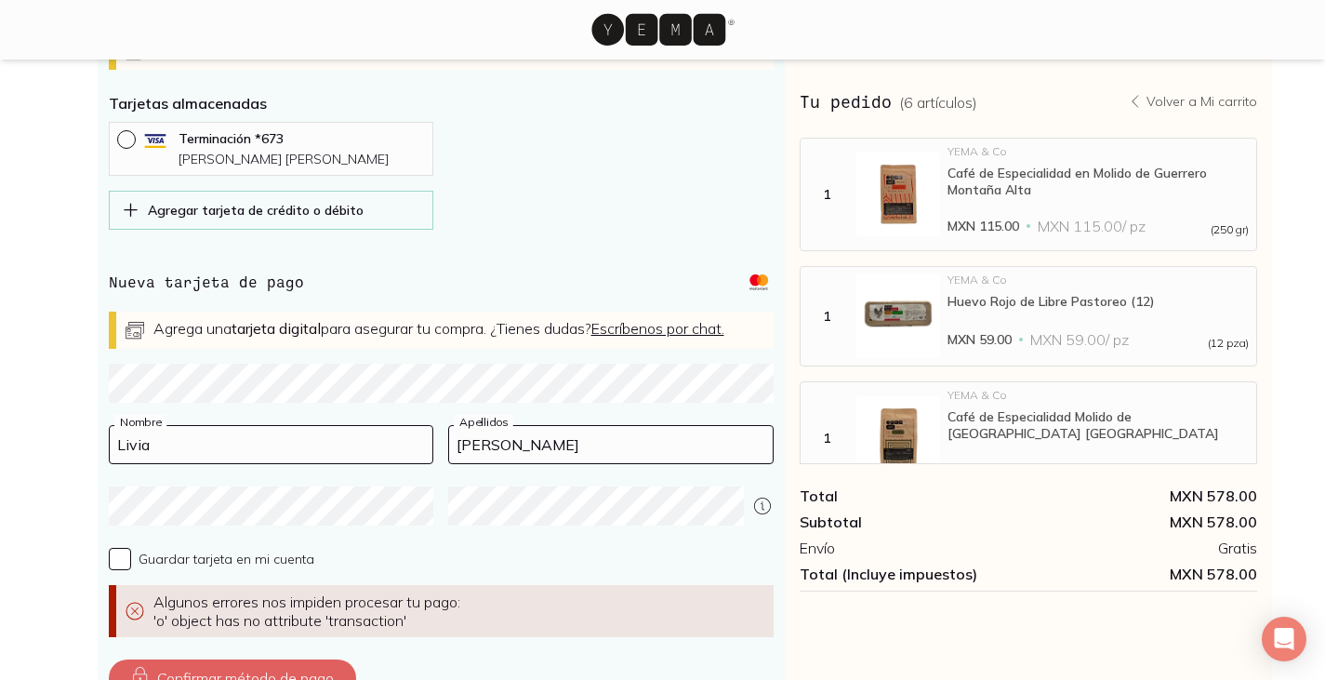
click at [44, 394] on div "Dirección de entrega Editar Contacto Lívia Luis de Almeida nutriliviaalmeida@gm…" at bounding box center [662, 46] width 1279 height 1377
click at [54, 524] on div "Pago Compra seguro Todos tus datos de pago están cifrados y seguros. Tarjeta Se…" at bounding box center [419, 252] width 732 height 921
click at [371, 533] on div at bounding box center [441, 516] width 665 height 61
click at [264, 167] on p "[PERSON_NAME]" at bounding box center [302, 159] width 246 height 17
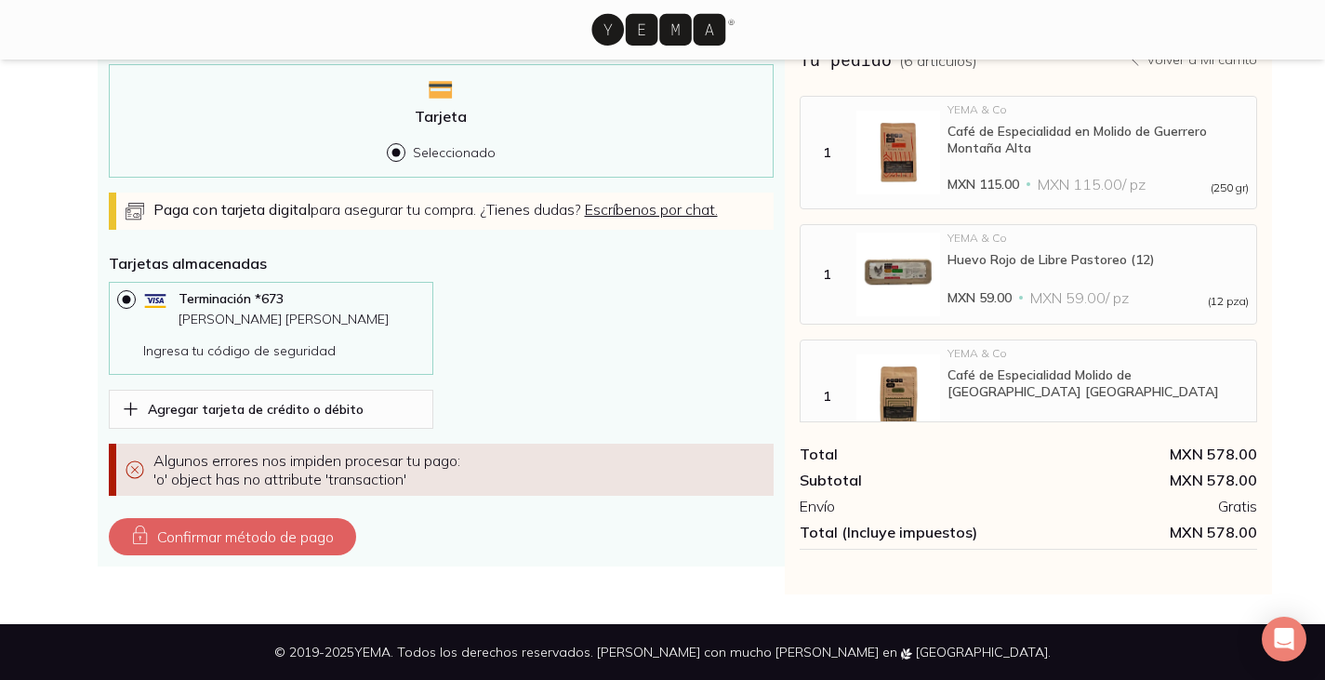
scroll to position [629, 0]
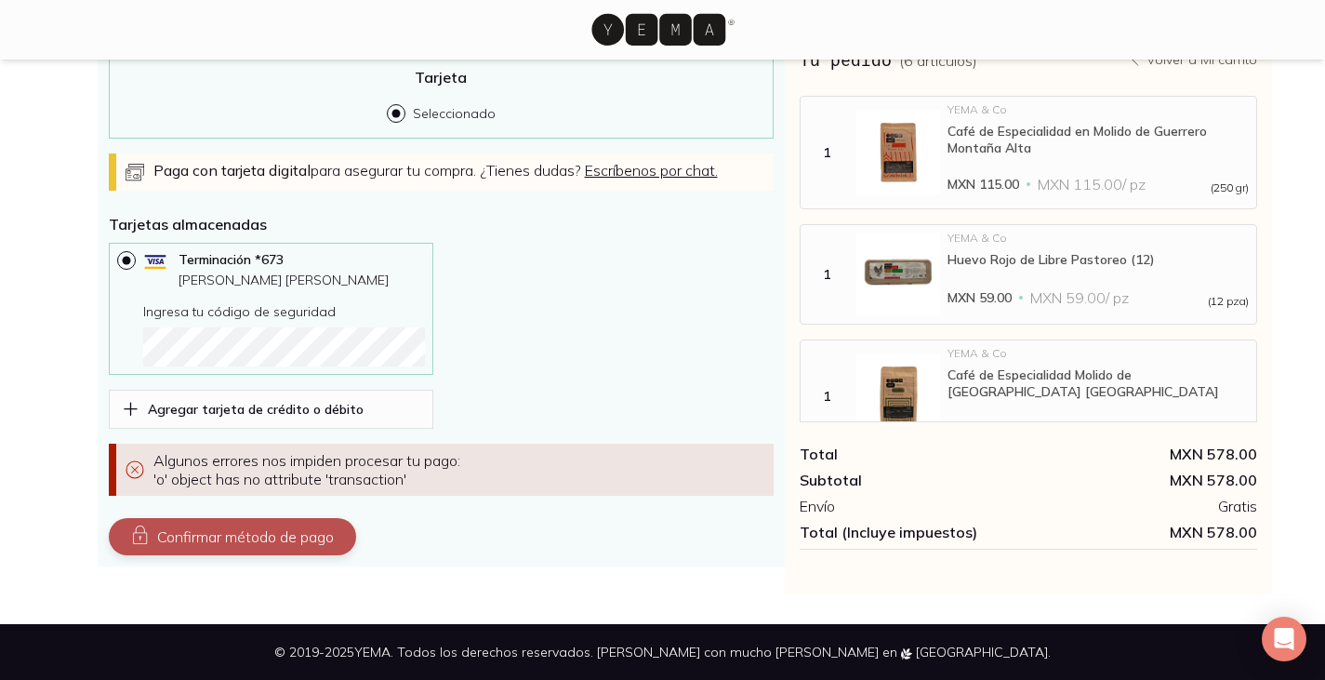
click at [272, 547] on button "Confirmar método de pago" at bounding box center [232, 536] width 247 height 37
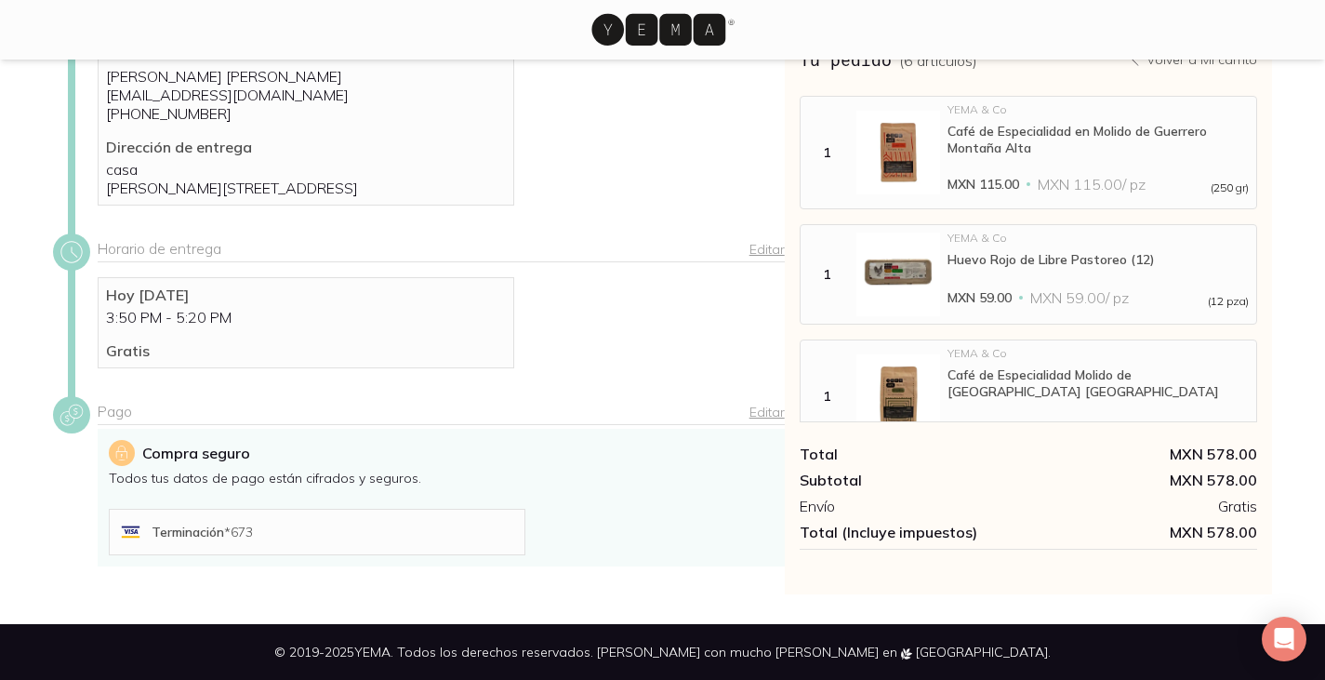
scroll to position [350, 0]
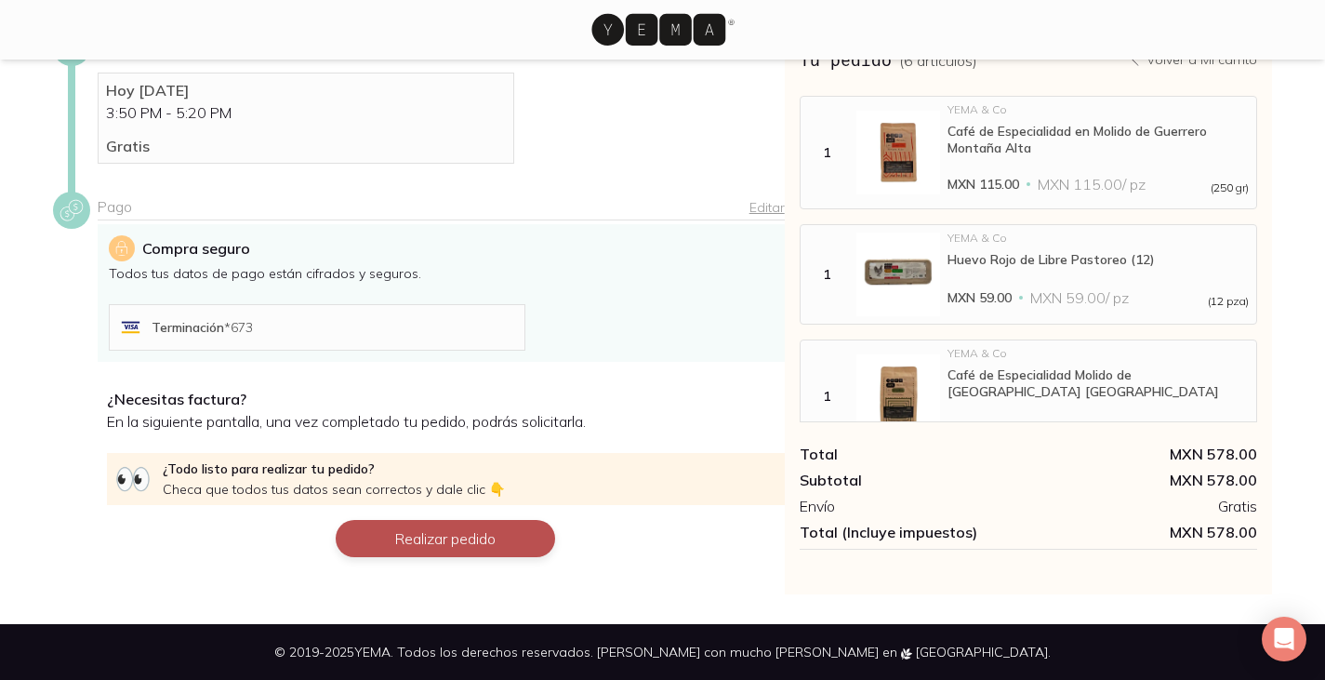
click at [403, 538] on button "Realizar pedido" at bounding box center [445, 538] width 219 height 37
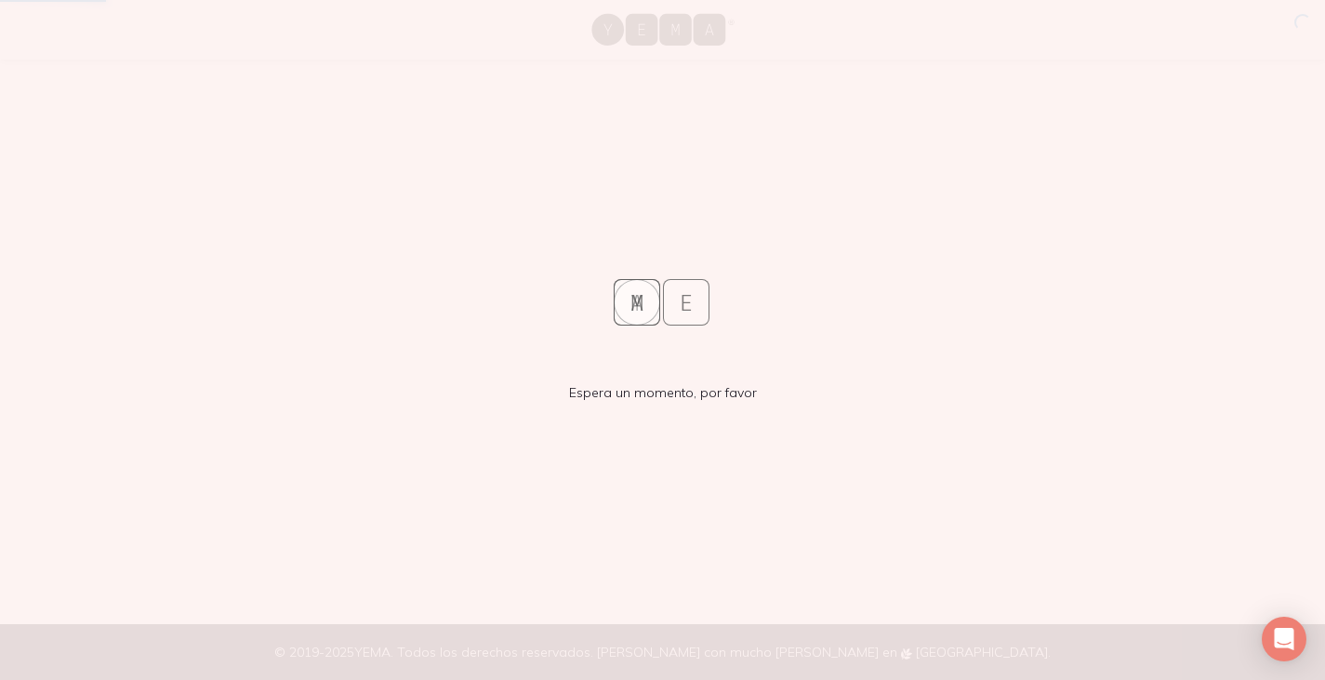
scroll to position [0, 0]
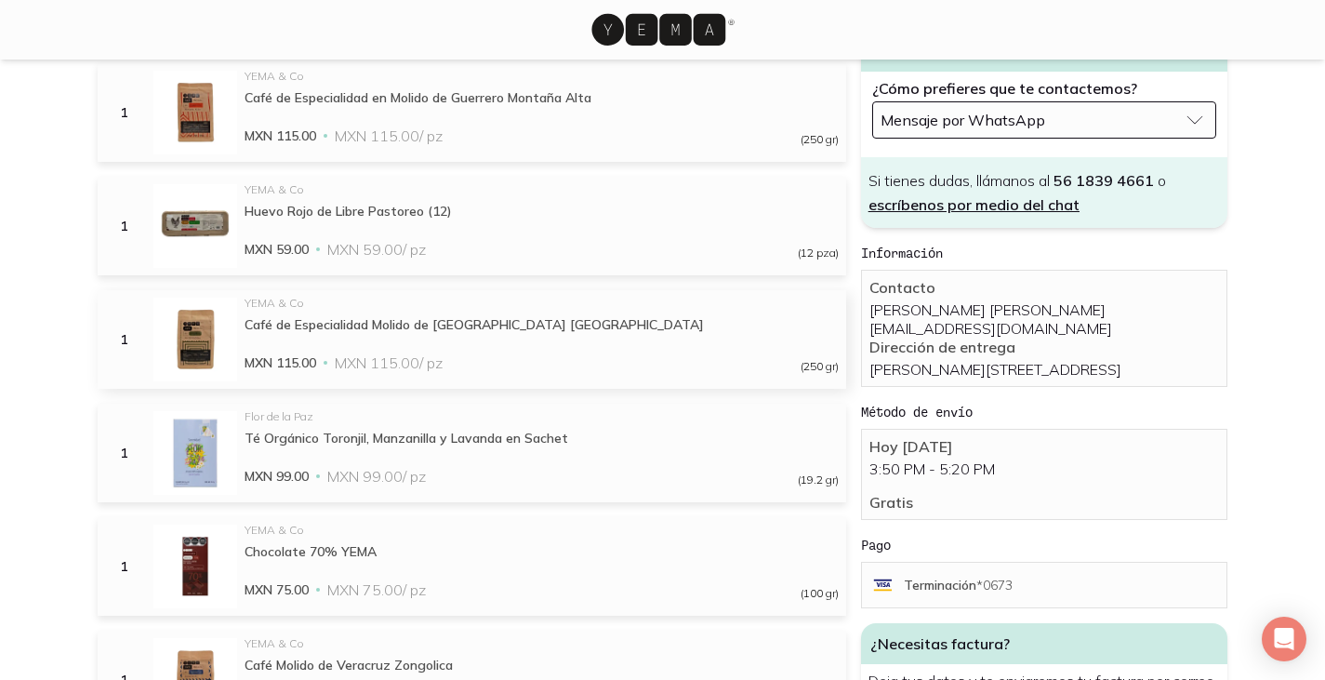
scroll to position [173, 0]
